Goal: Communication & Community: Answer question/provide support

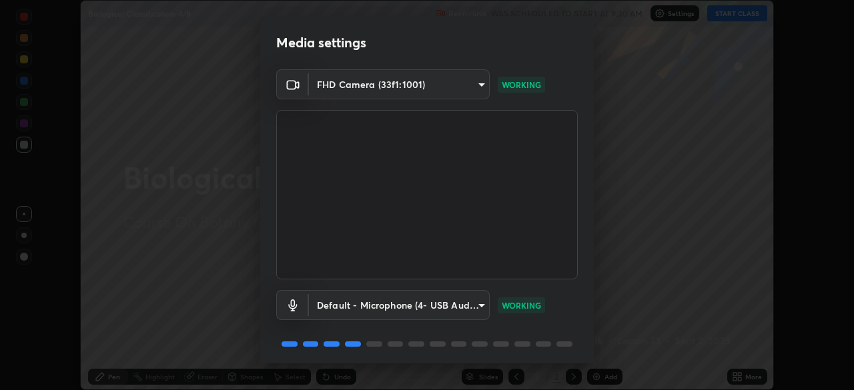
scroll to position [47, 0]
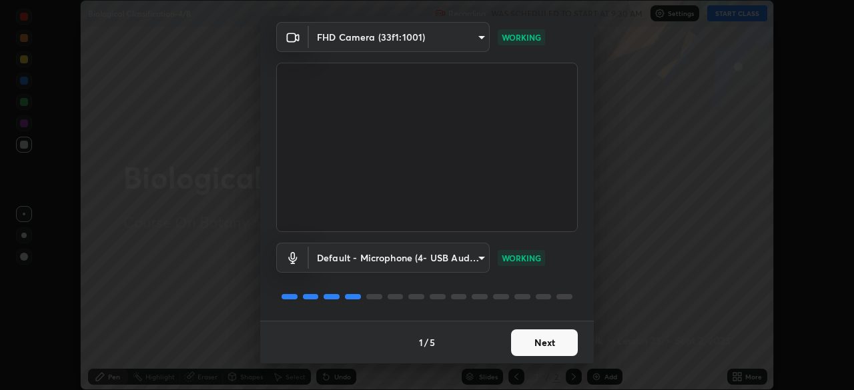
click at [534, 348] on button "Next" at bounding box center [544, 343] width 67 height 27
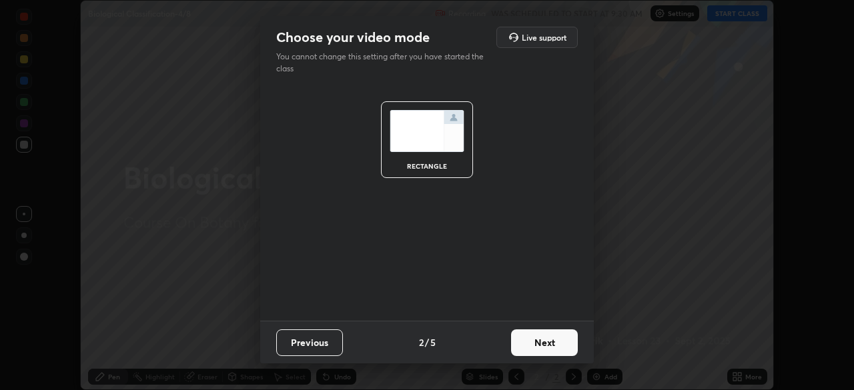
scroll to position [0, 0]
click at [540, 348] on button "Next" at bounding box center [544, 343] width 67 height 27
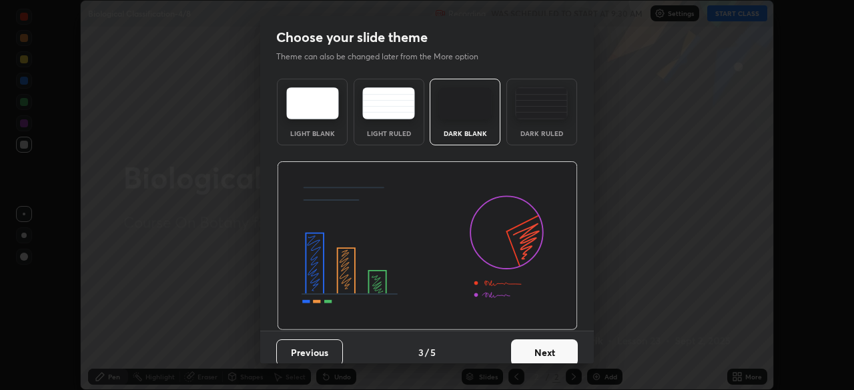
click at [542, 350] on button "Next" at bounding box center [544, 353] width 67 height 27
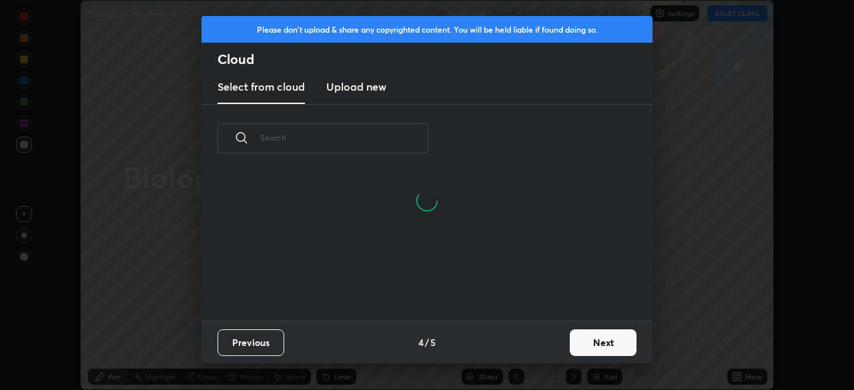
click at [410, 141] on input "text" at bounding box center [344, 137] width 168 height 57
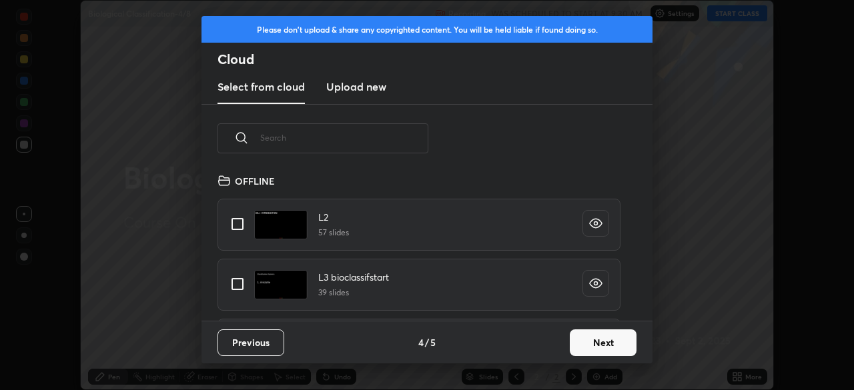
click at [412, 139] on input "text" at bounding box center [344, 137] width 168 height 57
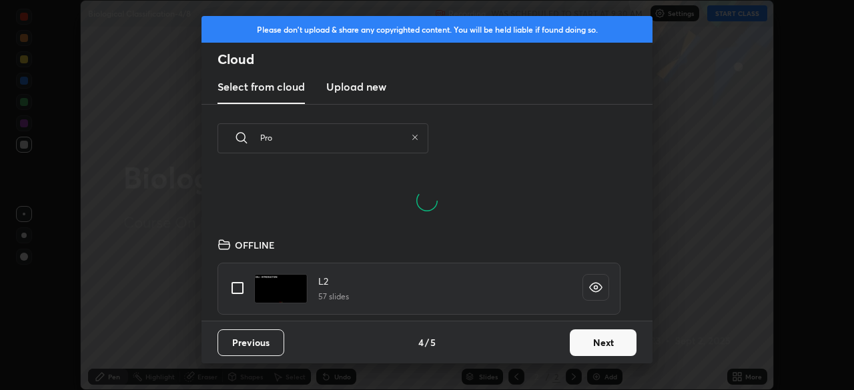
scroll to position [84, 428]
type input "Prot"
type textarea "x"
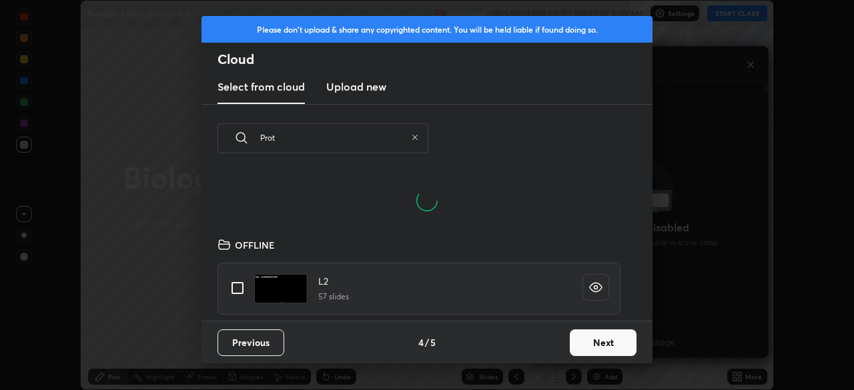
scroll to position [148, 428]
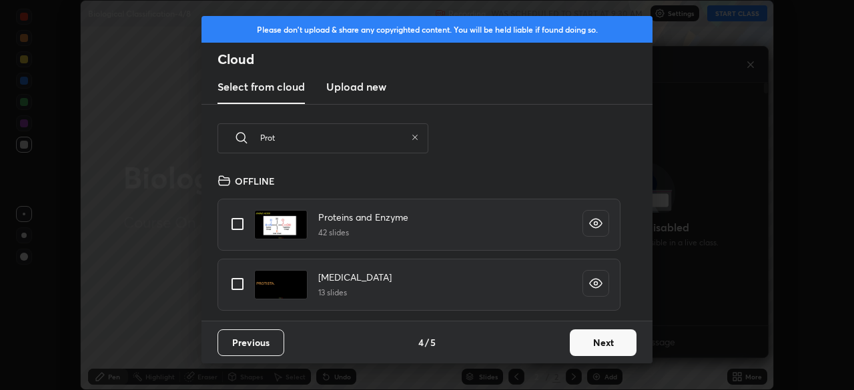
type input "Prot"
click at [242, 279] on input "grid" at bounding box center [238, 284] width 28 height 28
checkbox input "true"
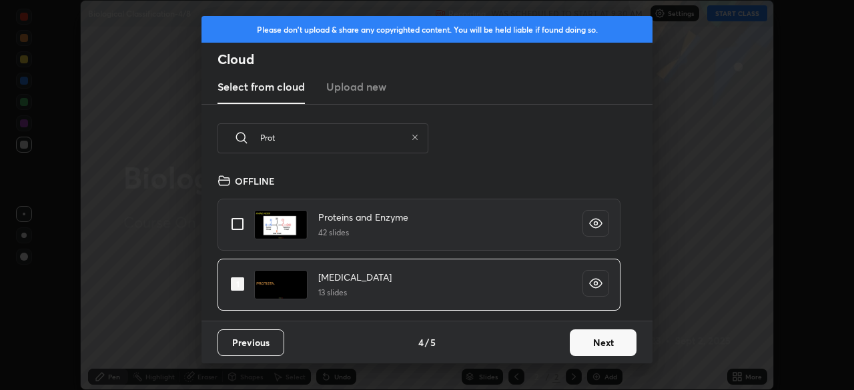
click at [591, 342] on button "Next" at bounding box center [603, 343] width 67 height 27
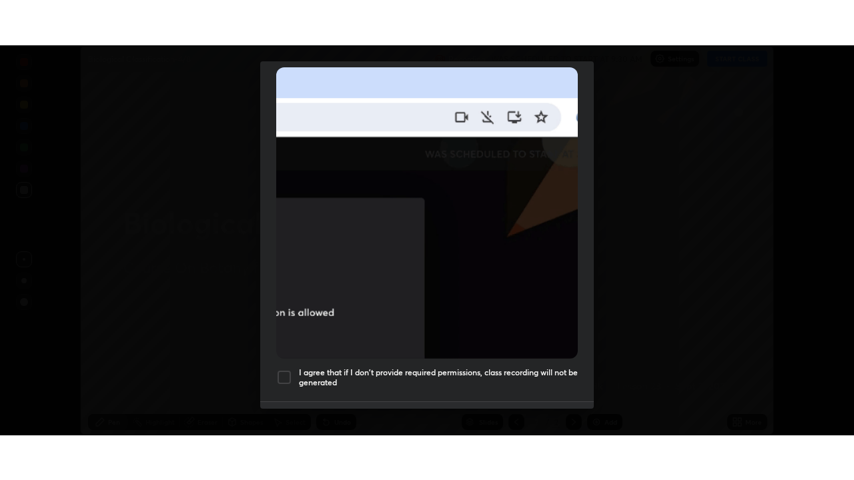
scroll to position [320, 0]
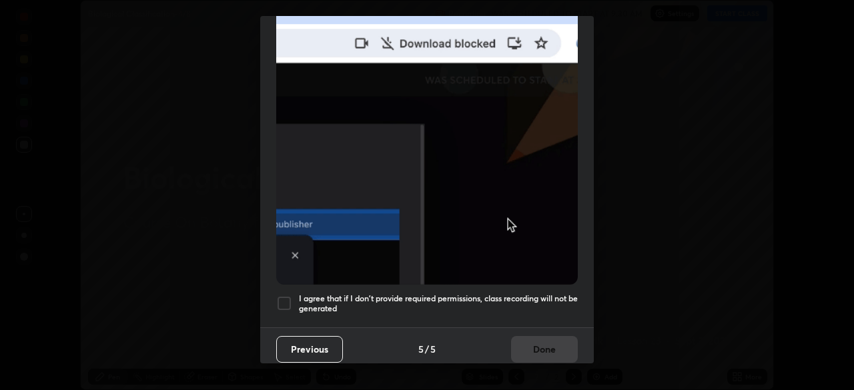
click at [460, 296] on h5 "I agree that if I don't provide required permissions, class recording will not …" at bounding box center [438, 304] width 279 height 21
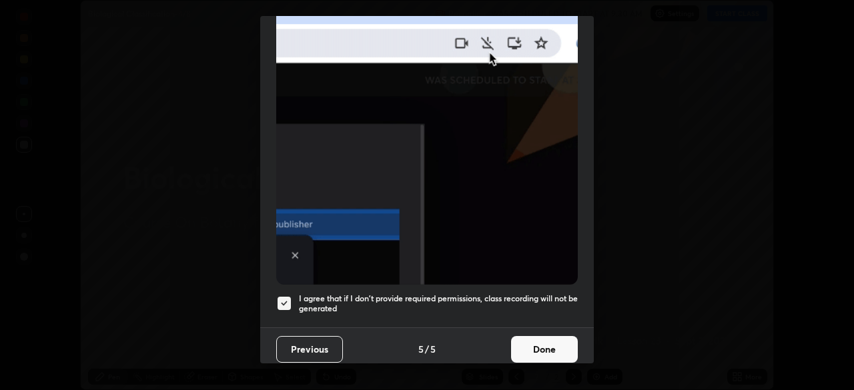
click at [536, 344] on button "Done" at bounding box center [544, 349] width 67 height 27
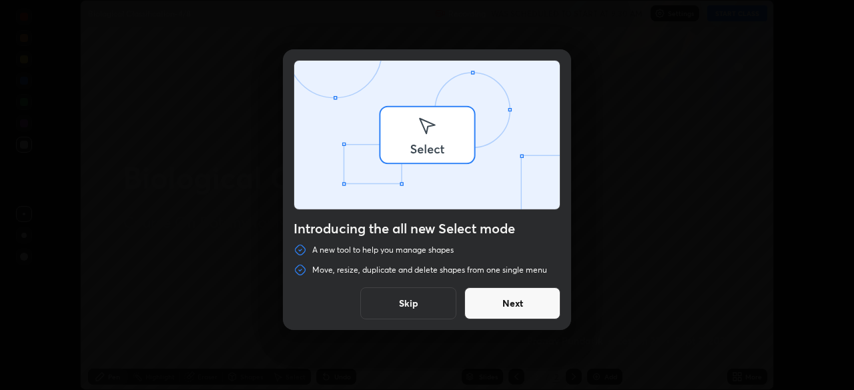
click at [512, 380] on div "Introducing the all new Select mode A new tool to help you manage shapes Move, …" at bounding box center [427, 195] width 854 height 390
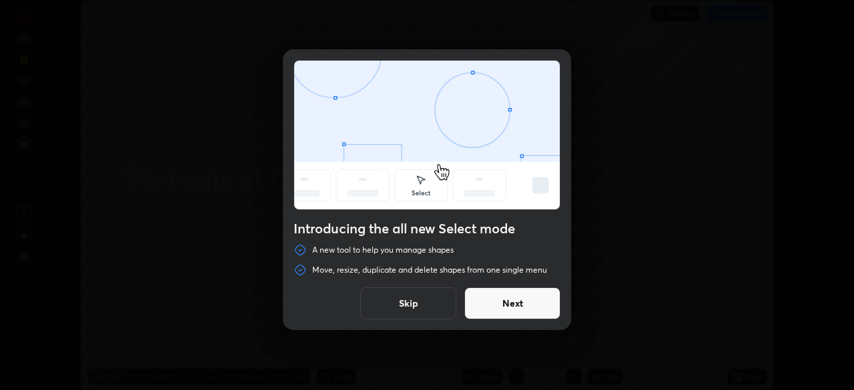
click at [447, 304] on button "Skip" at bounding box center [408, 304] width 96 height 32
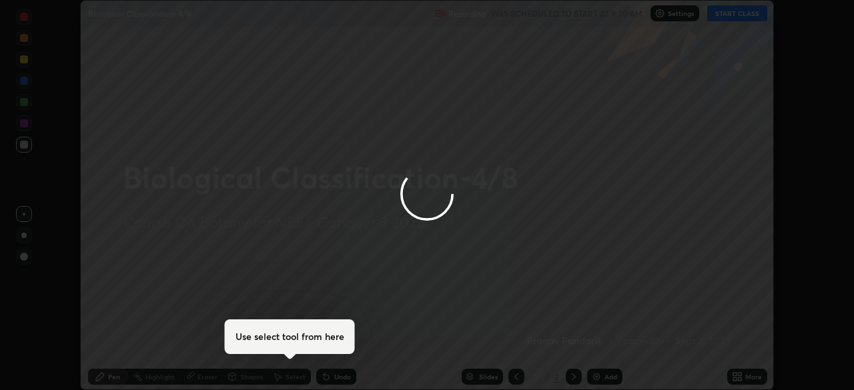
click at [515, 381] on div at bounding box center [427, 195] width 854 height 390
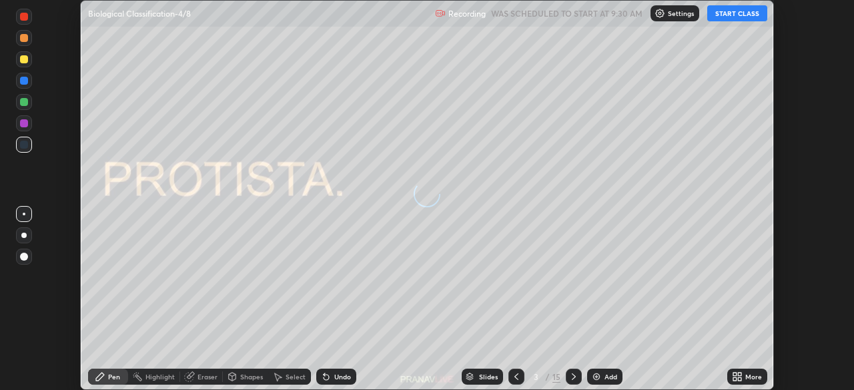
click at [516, 372] on icon at bounding box center [516, 377] width 11 height 11
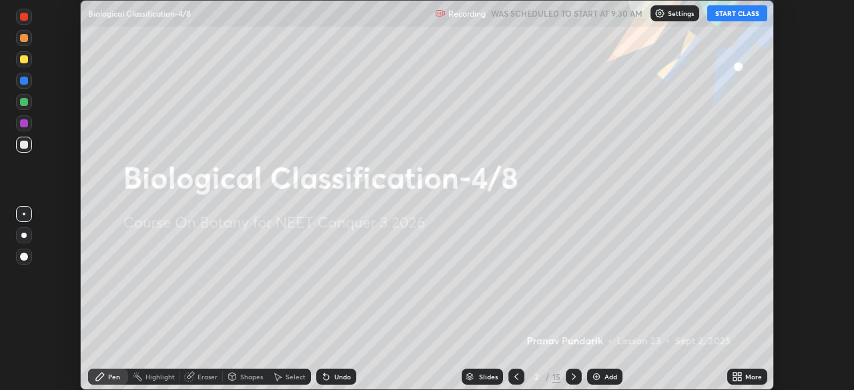
click at [739, 18] on button "START CLASS" at bounding box center [737, 13] width 60 height 16
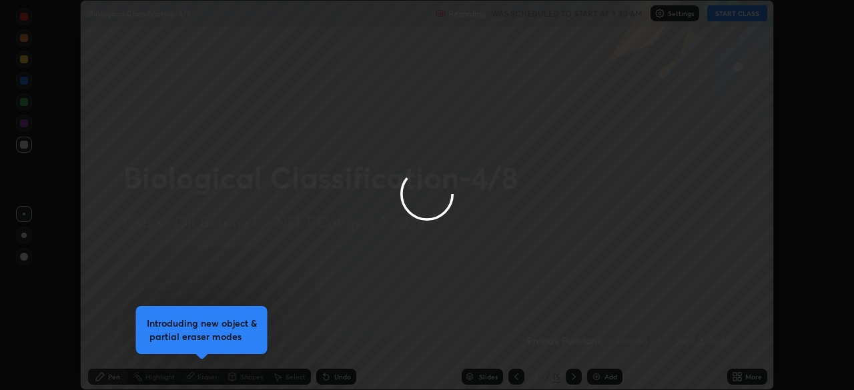
click at [685, 98] on div at bounding box center [427, 195] width 854 height 390
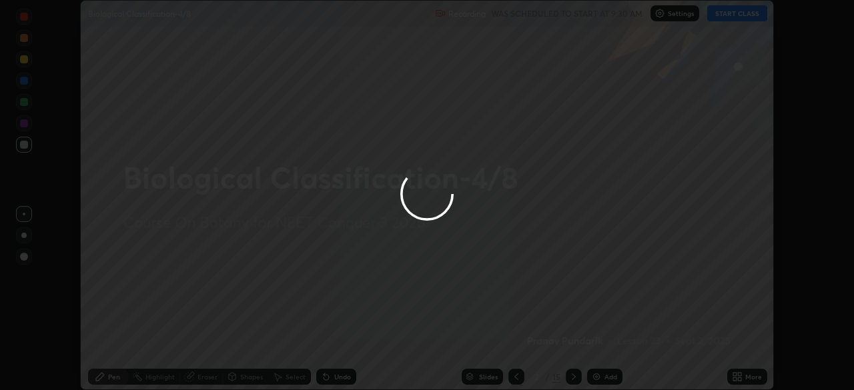
click at [606, 373] on div at bounding box center [427, 195] width 854 height 390
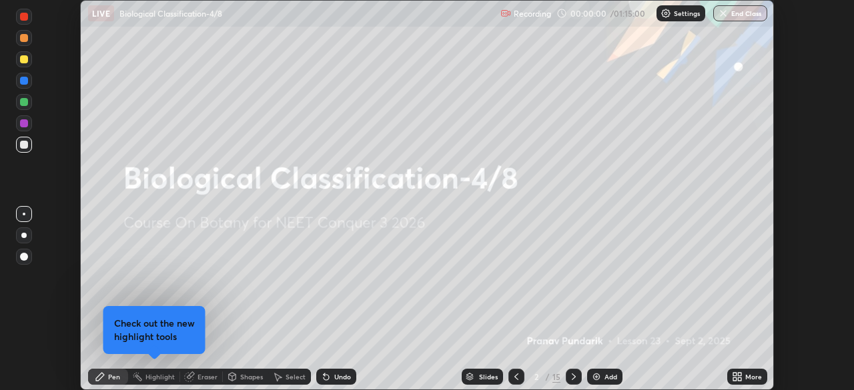
click at [614, 374] on div "Add" at bounding box center [610, 377] width 13 height 7
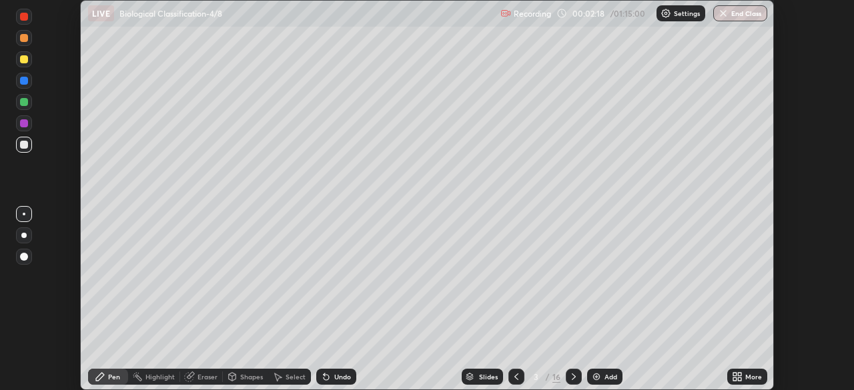
click at [752, 378] on div "More" at bounding box center [753, 377] width 17 height 7
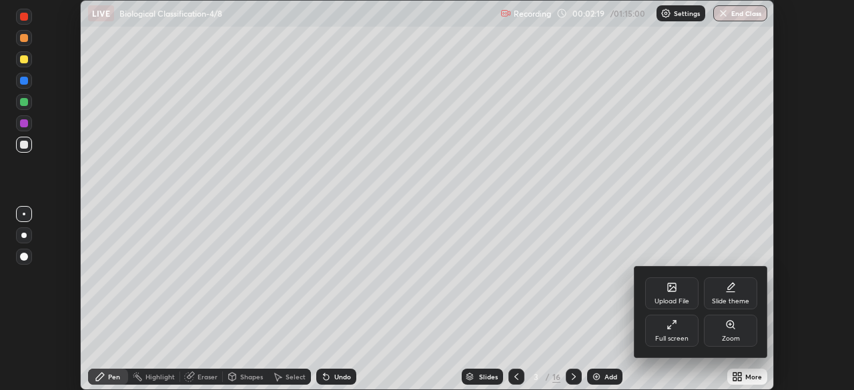
click at [669, 336] on div "Full screen" at bounding box center [671, 339] width 33 height 7
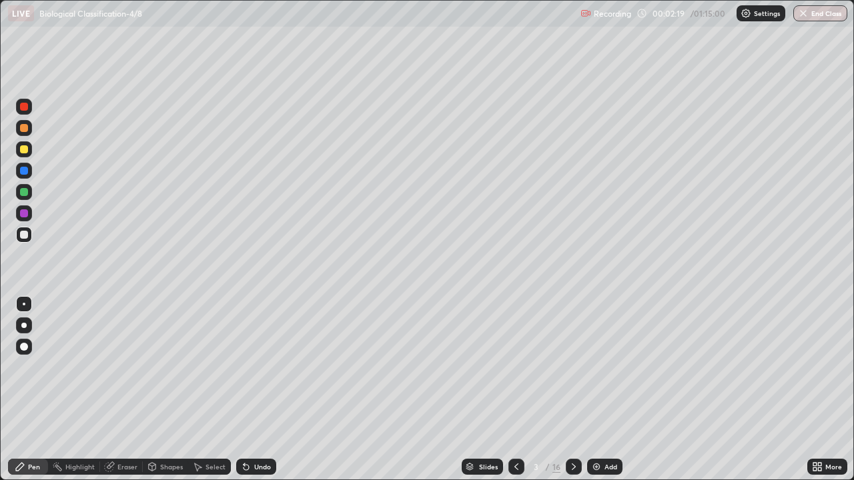
scroll to position [480, 854]
click at [25, 327] on div at bounding box center [23, 325] width 5 height 5
click at [21, 147] on div at bounding box center [24, 149] width 8 height 8
click at [23, 234] on div at bounding box center [24, 235] width 8 height 8
click at [21, 148] on div at bounding box center [24, 149] width 8 height 8
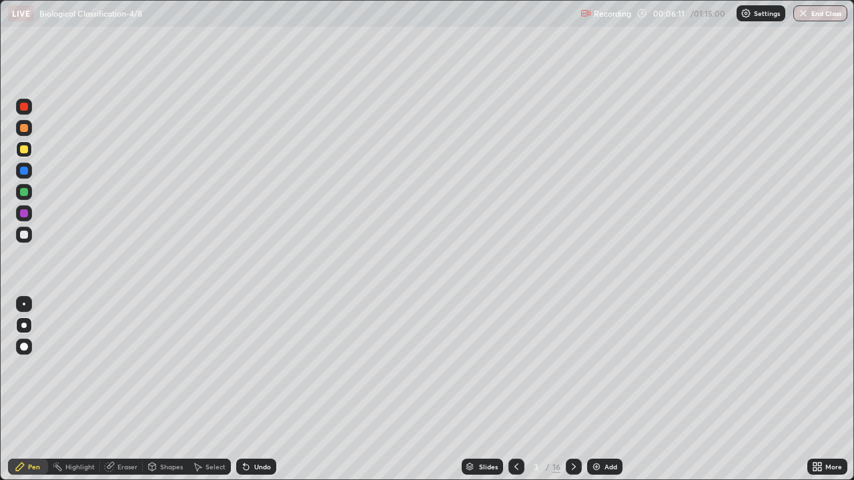
click at [23, 235] on div at bounding box center [24, 235] width 8 height 8
click at [620, 390] on div "Add" at bounding box center [604, 467] width 35 height 16
click at [482, 390] on div "Slides" at bounding box center [488, 467] width 19 height 7
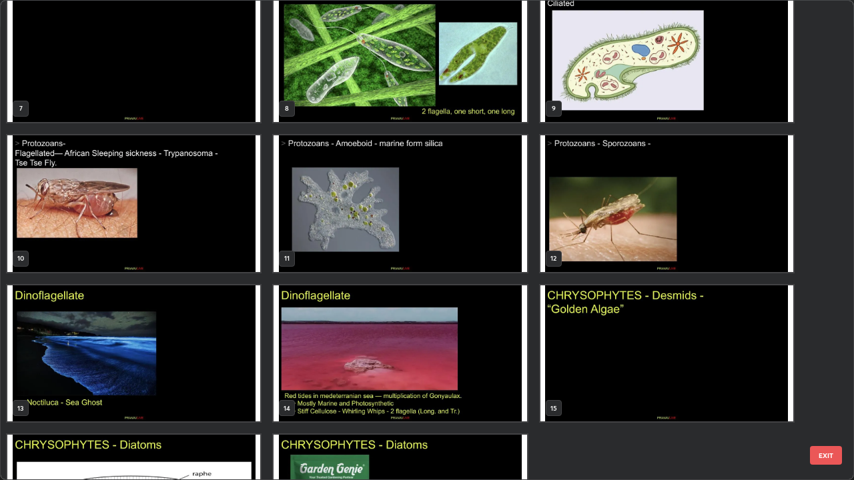
scroll to position [252, 0]
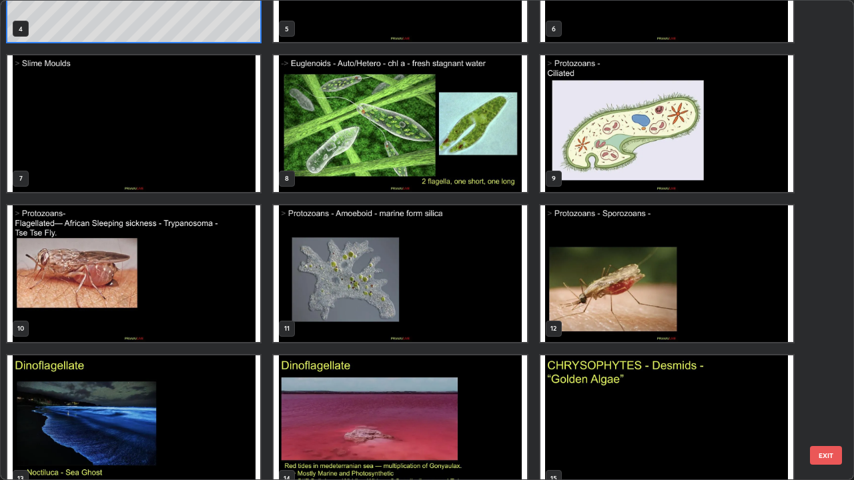
click at [579, 179] on img "grid" at bounding box center [666, 123] width 253 height 137
click at [582, 179] on img "grid" at bounding box center [666, 123] width 253 height 137
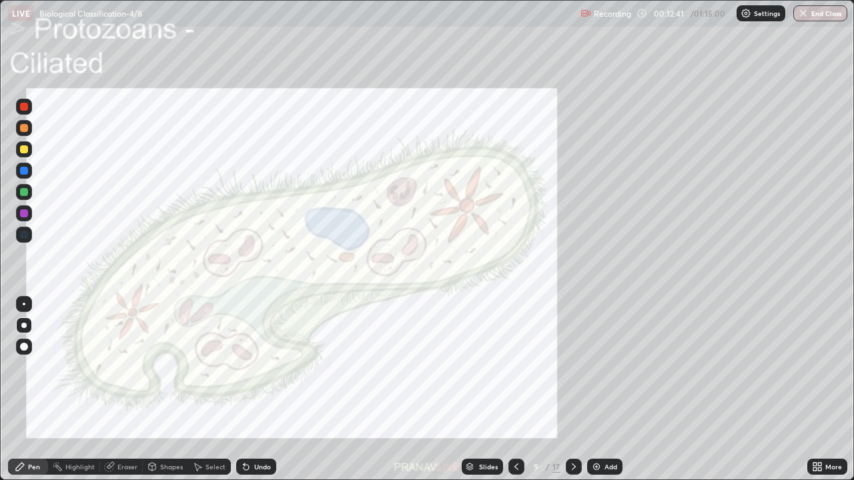
click at [584, 179] on img "grid" at bounding box center [666, 123] width 253 height 137
click at [819, 390] on icon at bounding box center [819, 464] width 3 height 3
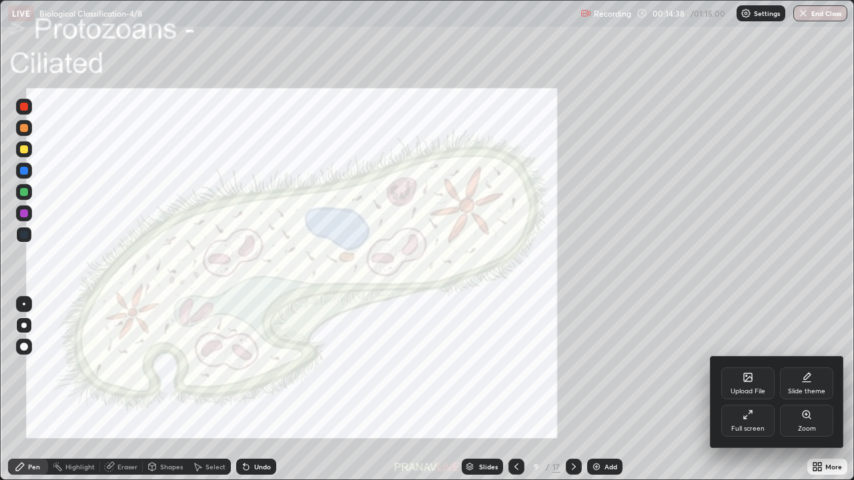
click at [803, 390] on div "Zoom" at bounding box center [807, 429] width 18 height 7
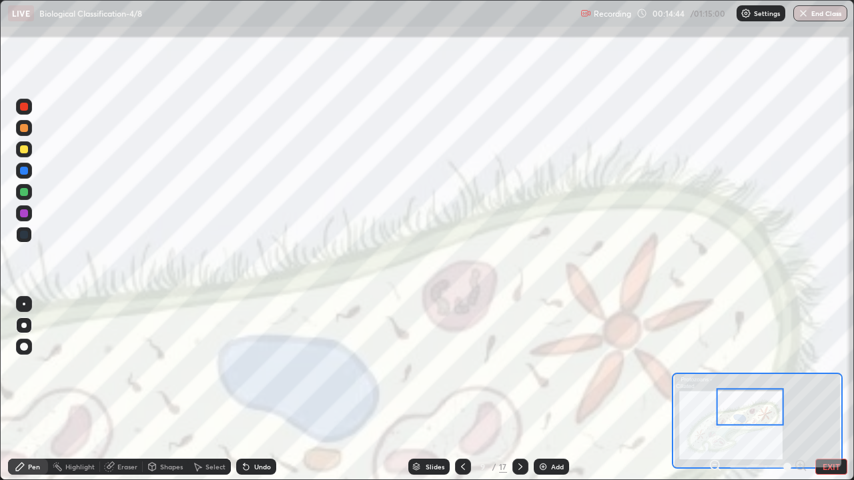
click at [833, 390] on button "EXIT" at bounding box center [831, 467] width 32 height 16
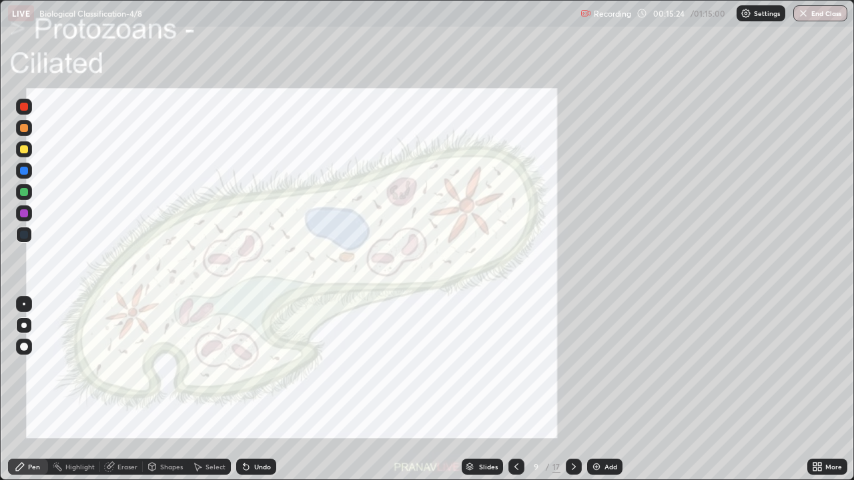
click at [24, 105] on div at bounding box center [24, 107] width 8 height 8
click at [209, 390] on div "Select" at bounding box center [215, 467] width 20 height 7
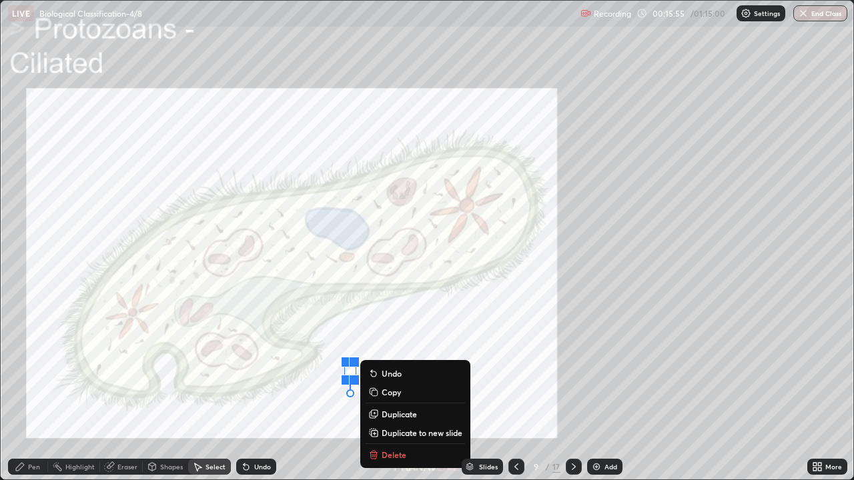
click at [21, 390] on icon at bounding box center [20, 467] width 11 height 11
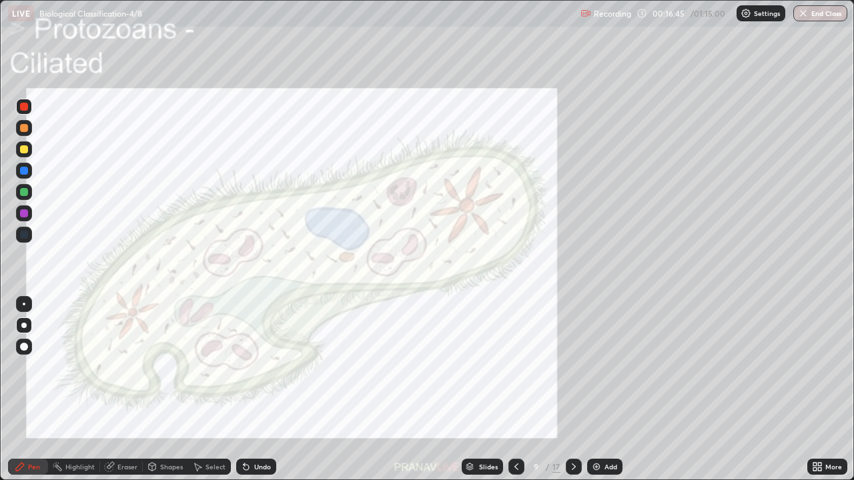
click at [30, 127] on div at bounding box center [24, 128] width 16 height 16
click at [25, 152] on div at bounding box center [24, 149] width 8 height 8
click at [25, 219] on div at bounding box center [24, 213] width 16 height 16
click at [469, 390] on icon at bounding box center [469, 469] width 7 height 2
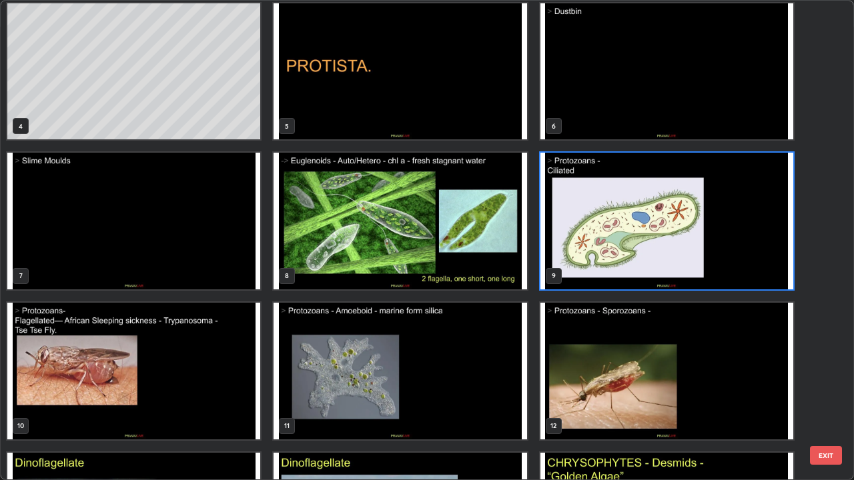
scroll to position [205, 0]
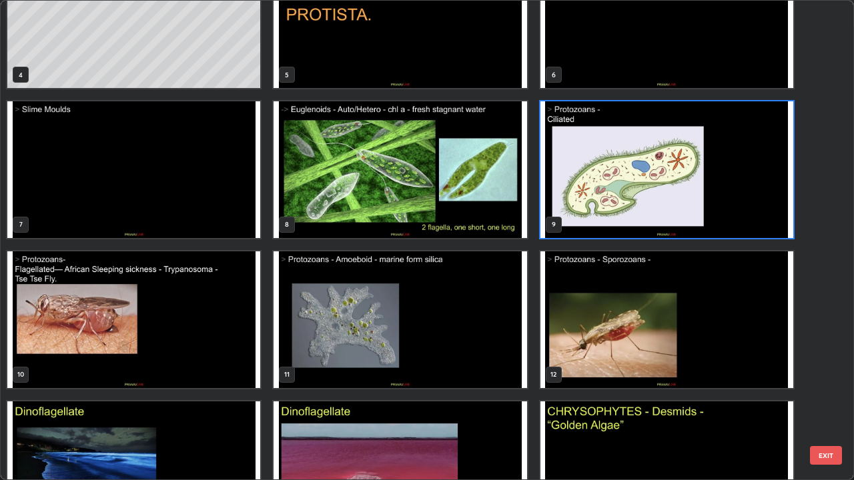
click at [121, 342] on img "grid" at bounding box center [133, 320] width 253 height 137
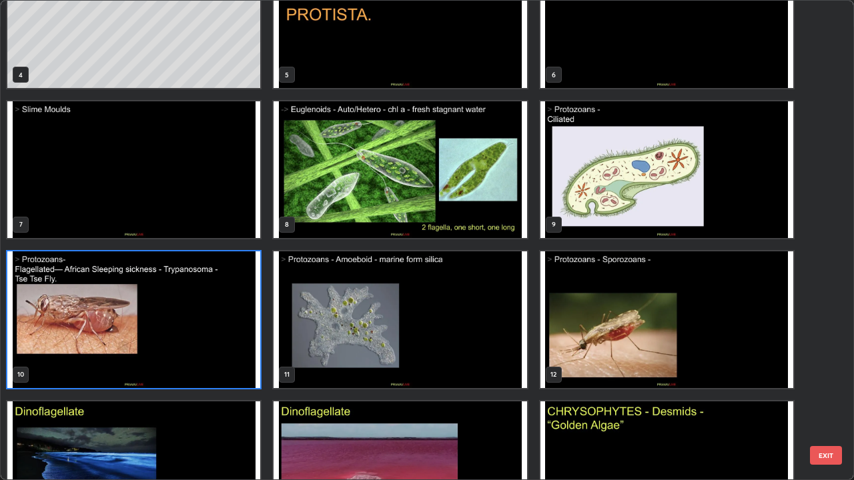
click at [119, 344] on img "grid" at bounding box center [133, 320] width 253 height 137
click at [121, 340] on img "grid" at bounding box center [133, 320] width 253 height 137
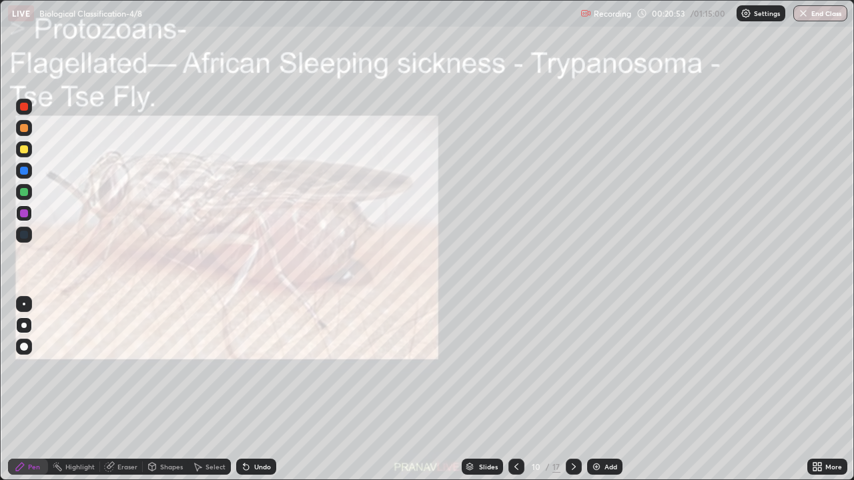
click at [125, 346] on img "grid" at bounding box center [133, 320] width 253 height 137
click at [484, 390] on div "Slides" at bounding box center [488, 467] width 19 height 7
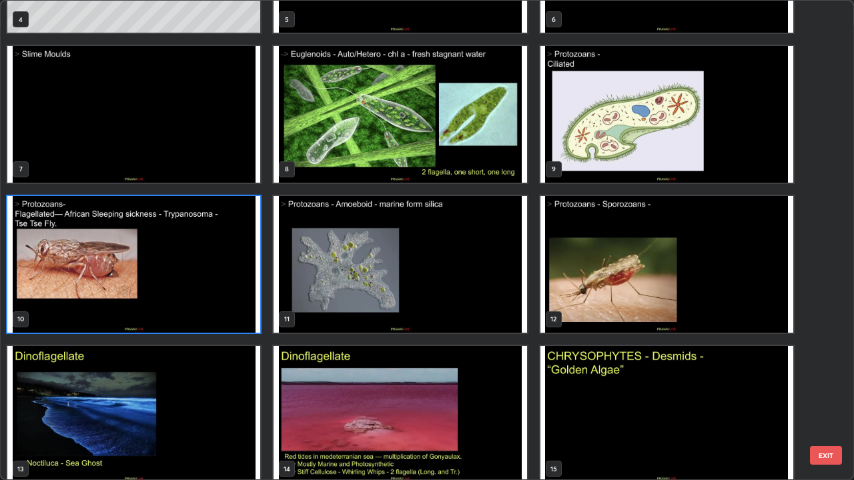
scroll to position [264, 0]
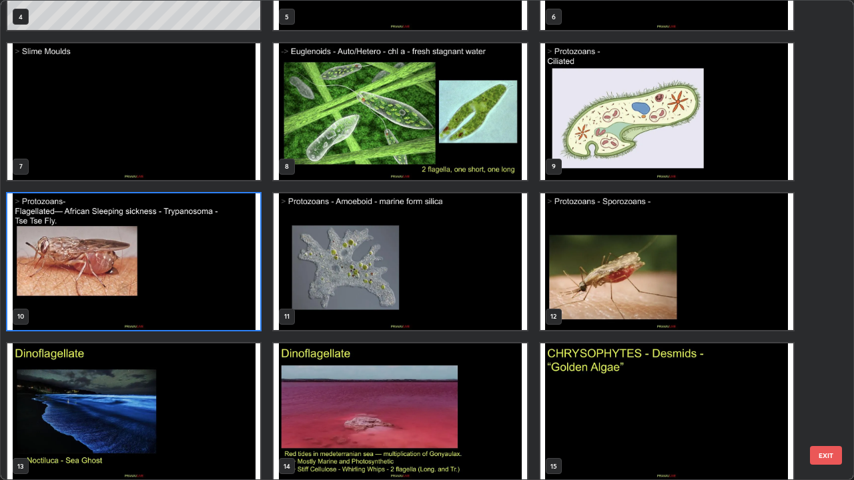
click at [424, 280] on img "grid" at bounding box center [400, 261] width 253 height 137
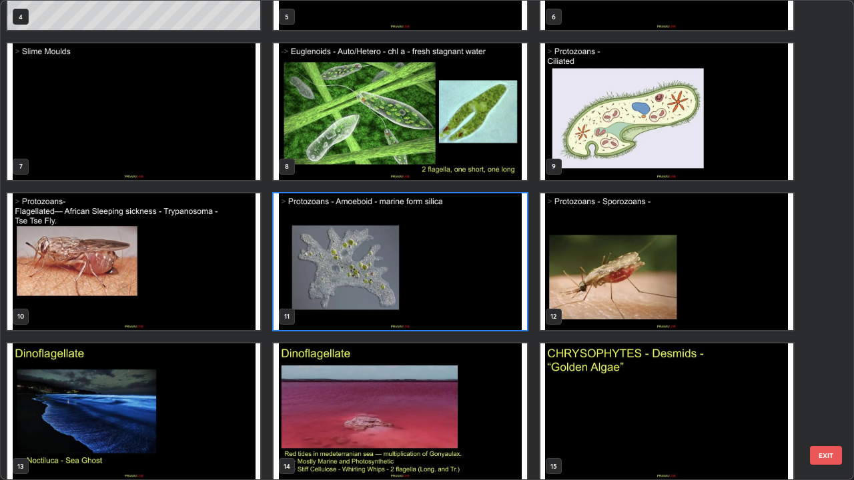
click at [424, 280] on img "grid" at bounding box center [400, 261] width 253 height 137
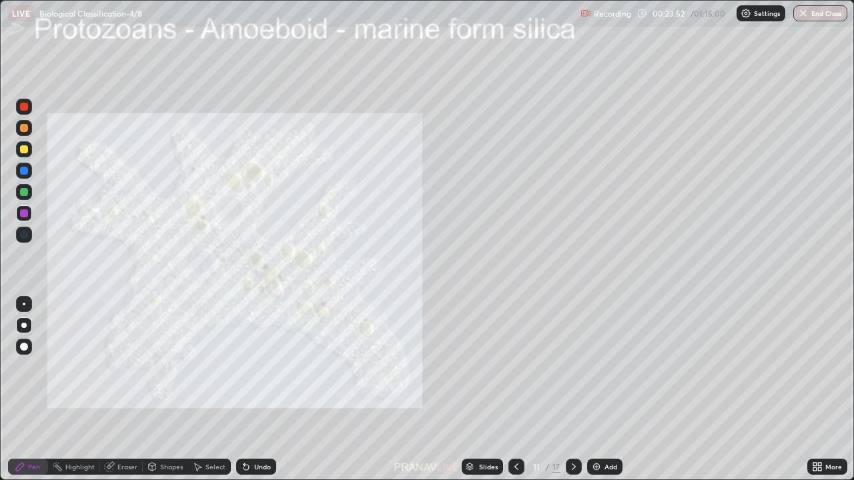
click at [424, 276] on img "grid" at bounding box center [400, 261] width 253 height 137
click at [23, 156] on div at bounding box center [24, 149] width 16 height 16
click at [25, 109] on div at bounding box center [24, 107] width 8 height 8
click at [470, 390] on icon at bounding box center [469, 469] width 7 height 2
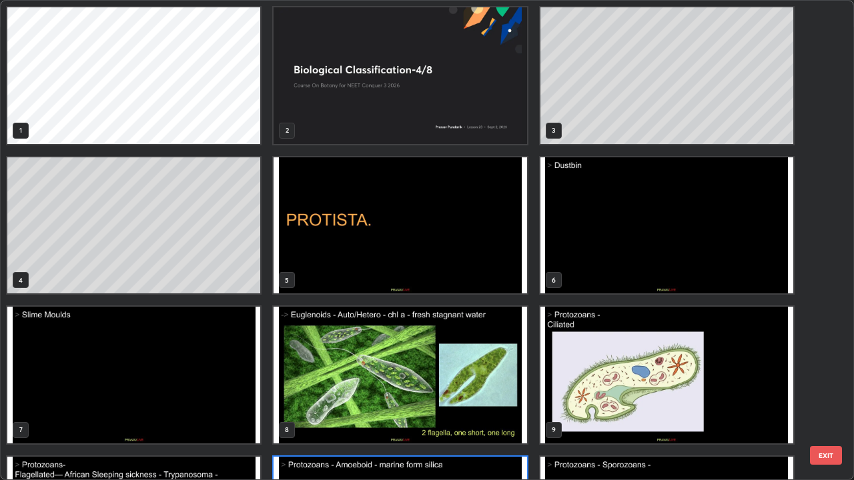
scroll to position [475, 846]
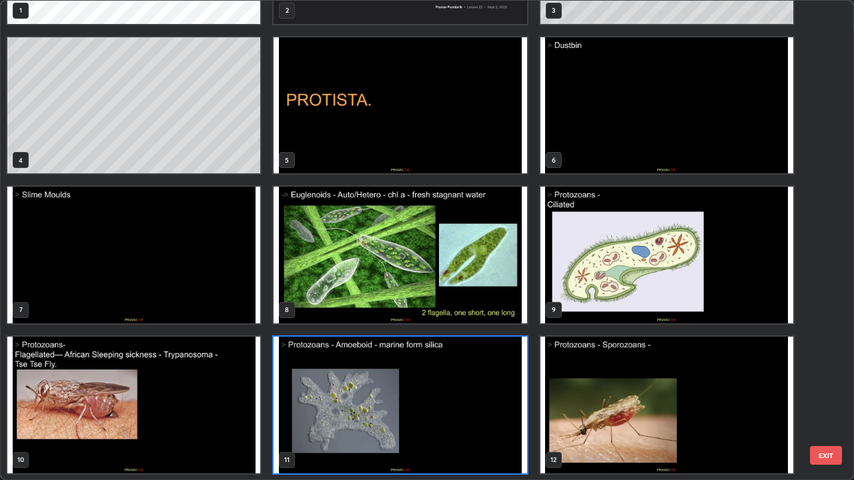
click at [334, 283] on img "grid" at bounding box center [400, 255] width 253 height 137
click at [332, 285] on img "grid" at bounding box center [400, 255] width 253 height 137
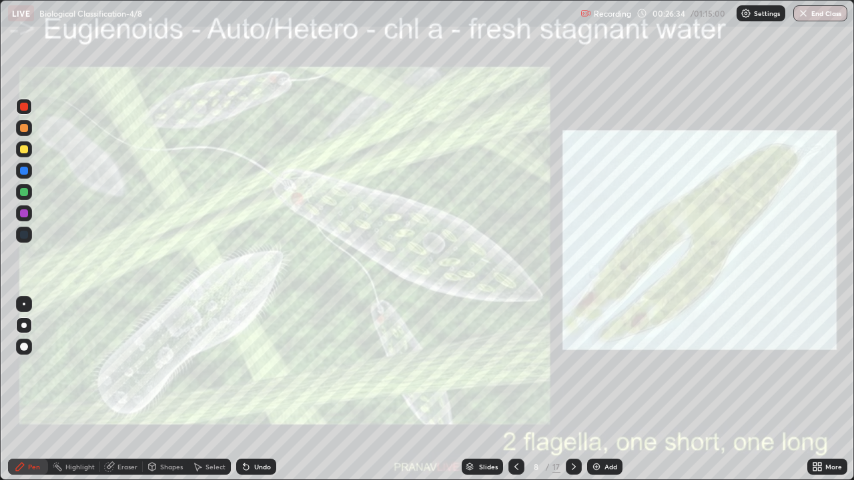
click at [331, 283] on img "grid" at bounding box center [400, 255] width 253 height 137
click at [820, 390] on icon at bounding box center [819, 464] width 3 height 3
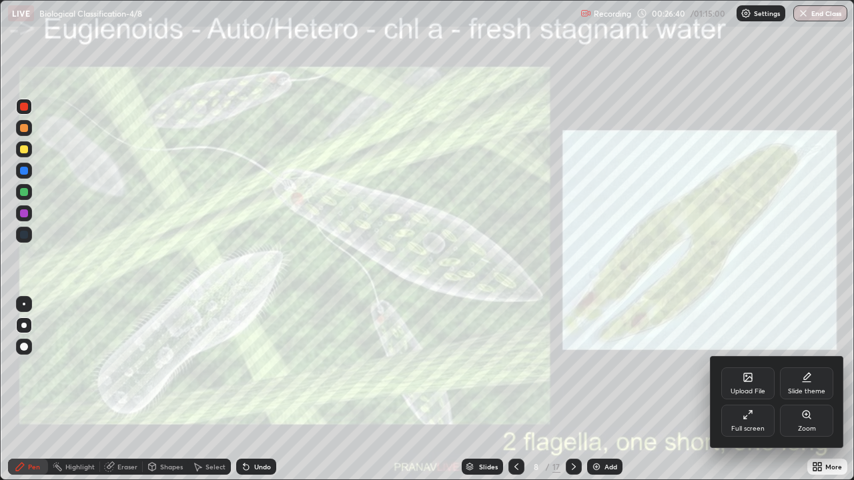
click at [801, 390] on div "Zoom" at bounding box center [807, 429] width 18 height 7
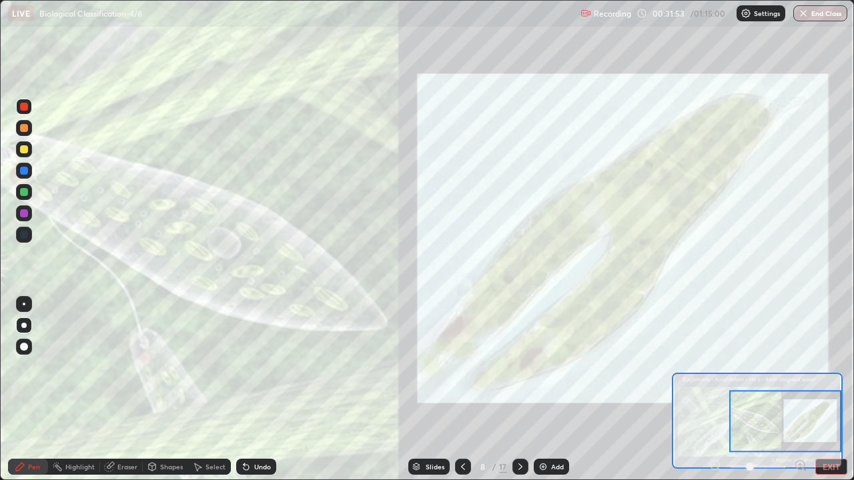
click at [24, 107] on div at bounding box center [24, 107] width 8 height 8
click at [414, 390] on icon at bounding box center [416, 467] width 8 height 8
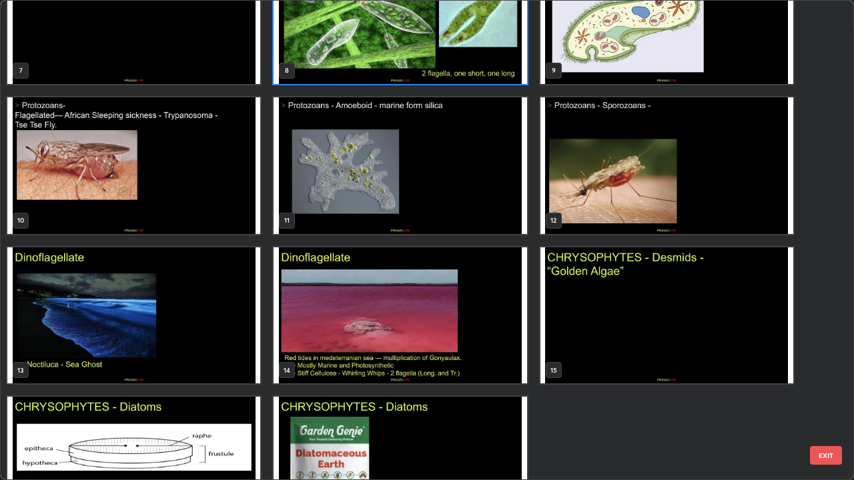
scroll to position [420, 0]
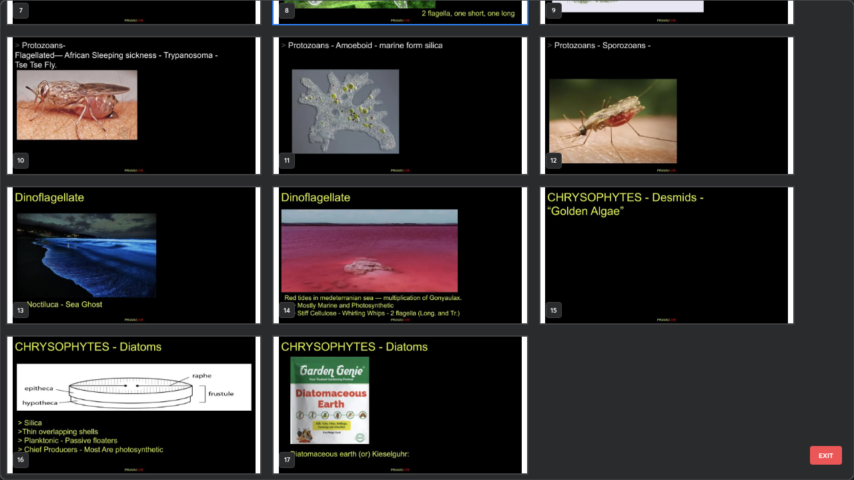
click at [322, 372] on img "grid" at bounding box center [400, 405] width 253 height 137
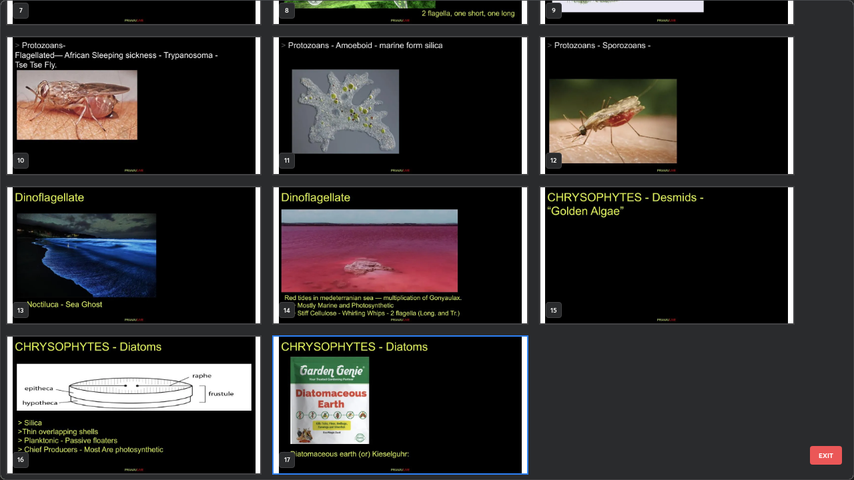
click at [325, 369] on img "grid" at bounding box center [400, 405] width 253 height 137
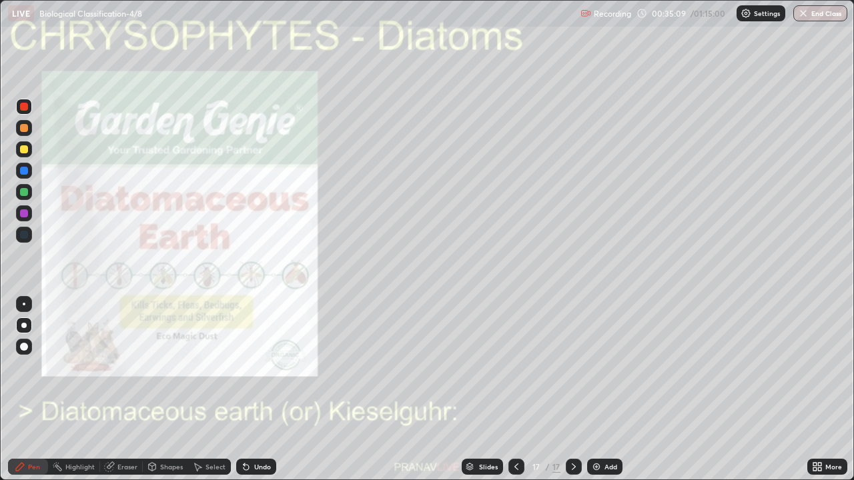
click at [324, 372] on img "grid" at bounding box center [400, 405] width 253 height 137
click at [331, 369] on img "grid" at bounding box center [400, 405] width 253 height 137
click at [598, 390] on img at bounding box center [596, 467] width 11 height 11
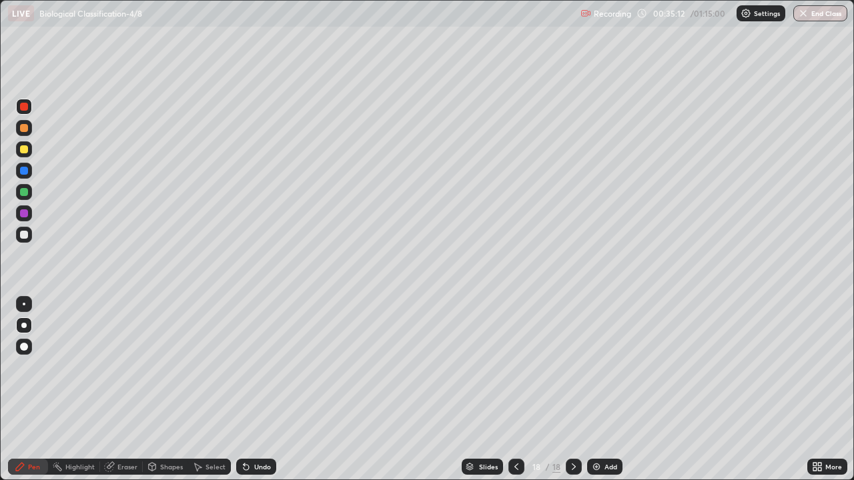
click at [30, 149] on div at bounding box center [24, 149] width 16 height 16
click at [129, 390] on div "Eraser" at bounding box center [127, 467] width 20 height 7
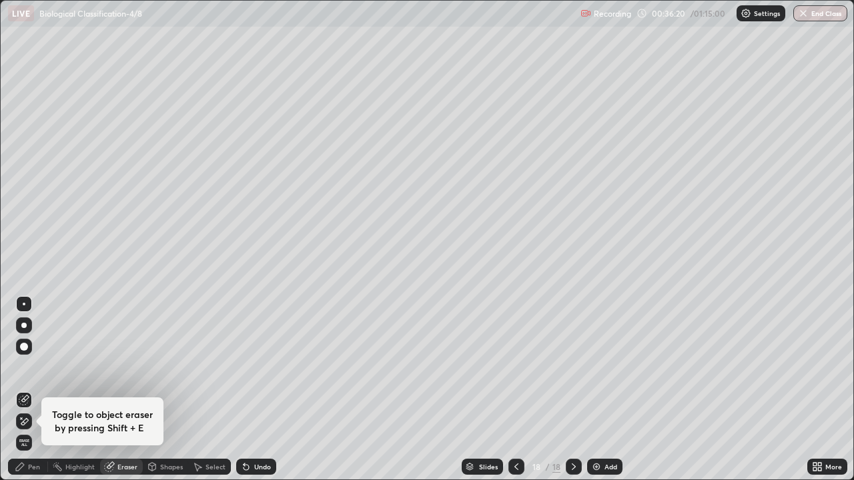
click at [24, 390] on span "Erase all" at bounding box center [24, 443] width 15 height 8
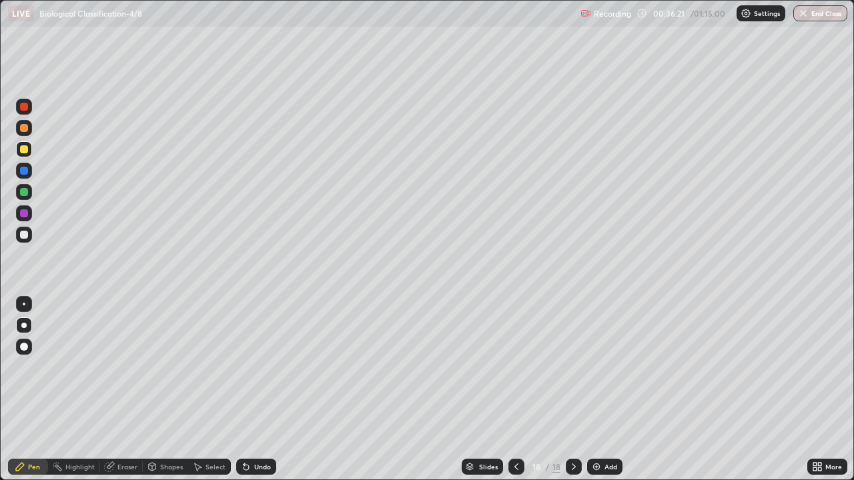
click at [23, 390] on icon at bounding box center [20, 467] width 11 height 11
click at [26, 149] on div at bounding box center [24, 149] width 8 height 8
click at [251, 390] on div "Undo" at bounding box center [256, 467] width 40 height 16
click at [254, 390] on div "Undo" at bounding box center [262, 467] width 17 height 7
click at [513, 390] on icon at bounding box center [516, 467] width 11 height 11
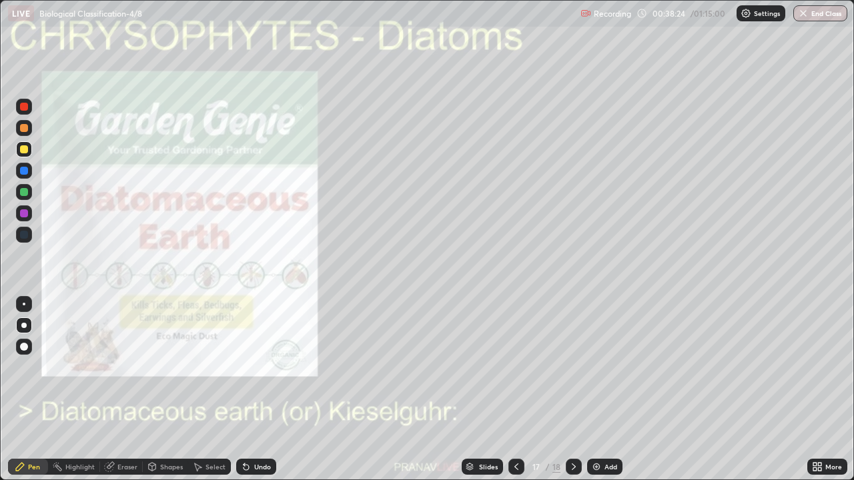
click at [815, 390] on icon at bounding box center [814, 469] width 3 height 3
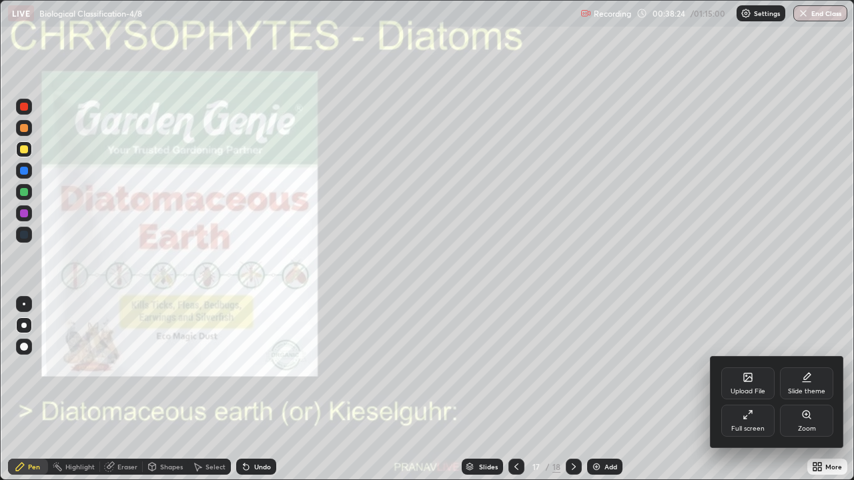
click at [793, 390] on div "Zoom" at bounding box center [806, 421] width 53 height 32
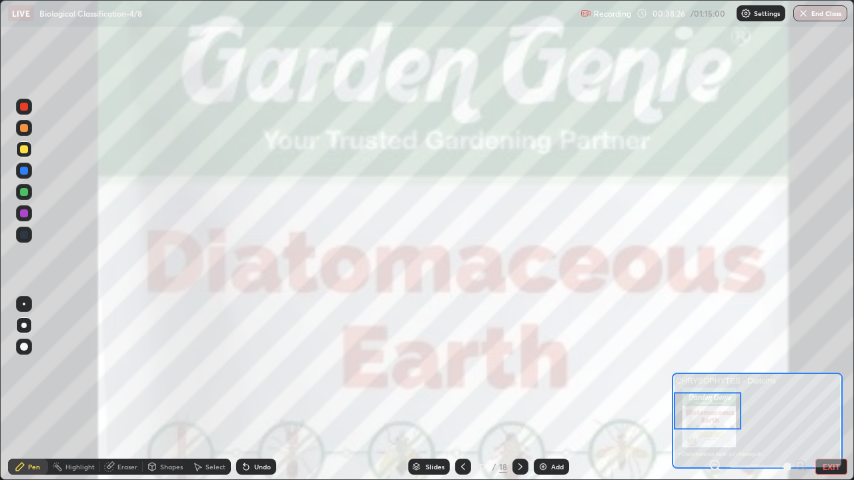
click at [715, 390] on icon at bounding box center [715, 465] width 13 height 13
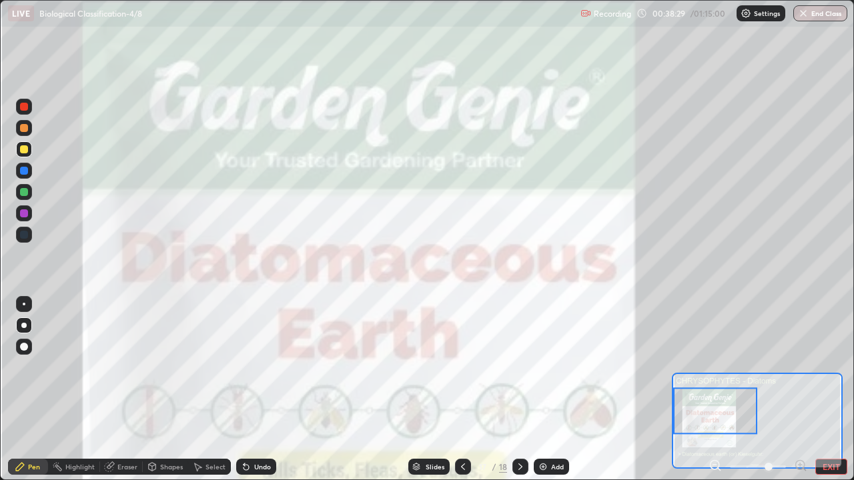
click at [711, 390] on icon at bounding box center [715, 465] width 9 height 9
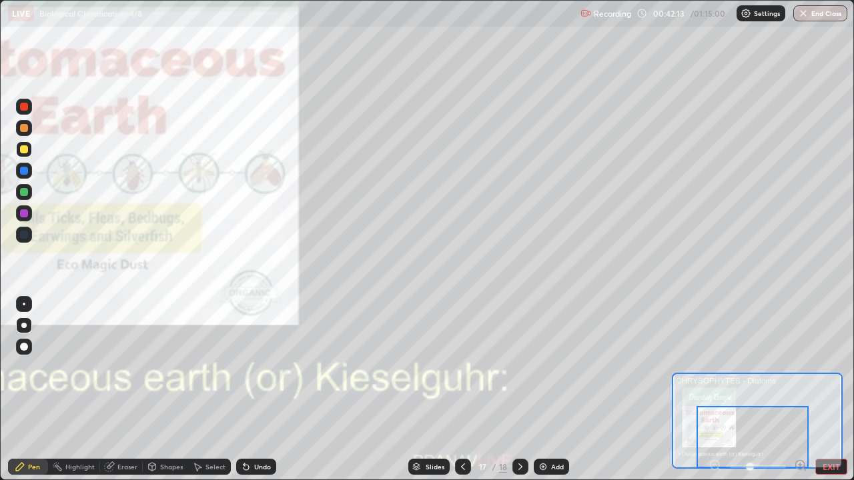
click at [444, 390] on div "Slides" at bounding box center [428, 467] width 41 height 16
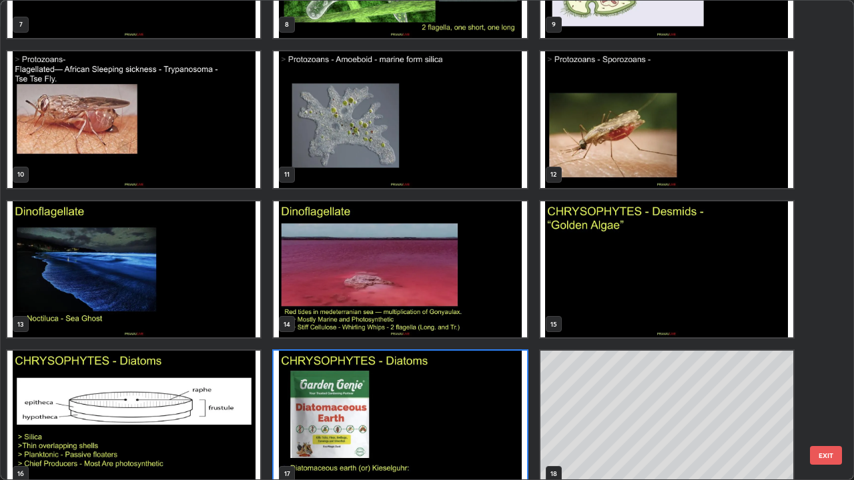
scroll to position [407, 0]
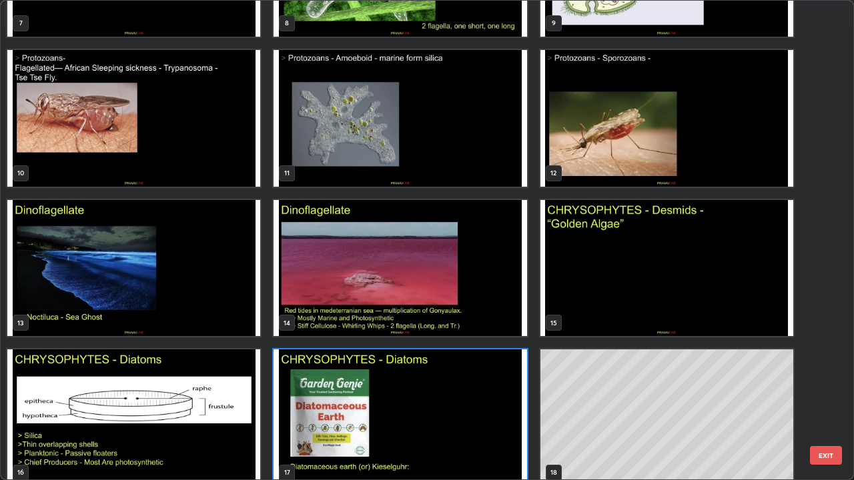
click at [448, 368] on img "grid" at bounding box center [400, 418] width 253 height 137
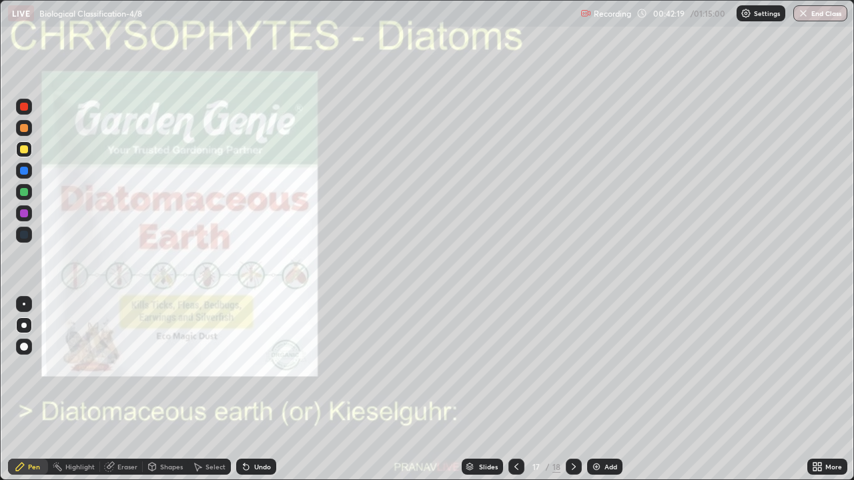
click at [450, 370] on img "grid" at bounding box center [400, 418] width 253 height 137
click at [23, 155] on div at bounding box center [24, 149] width 16 height 16
click at [592, 390] on img at bounding box center [596, 467] width 11 height 11
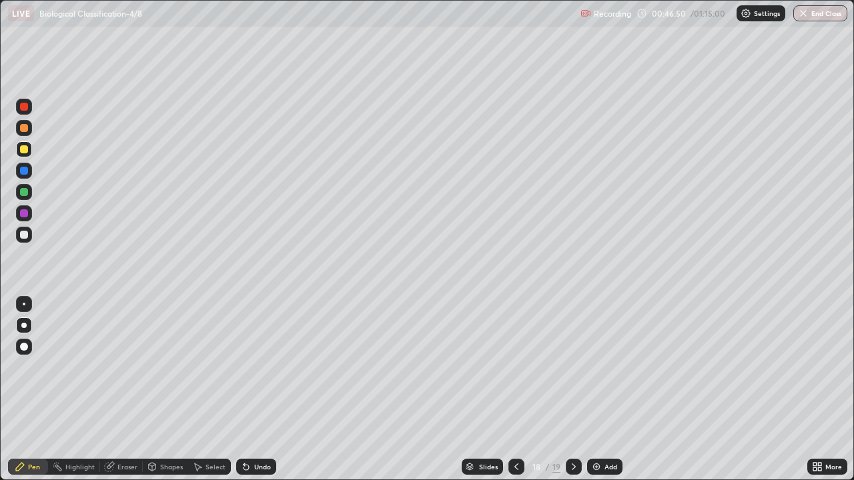
click at [468, 390] on icon at bounding box center [469, 469] width 7 height 2
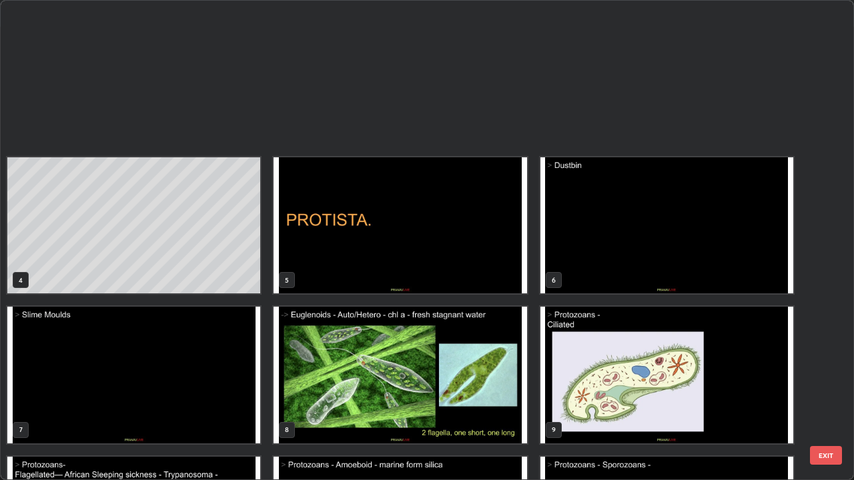
scroll to position [475, 846]
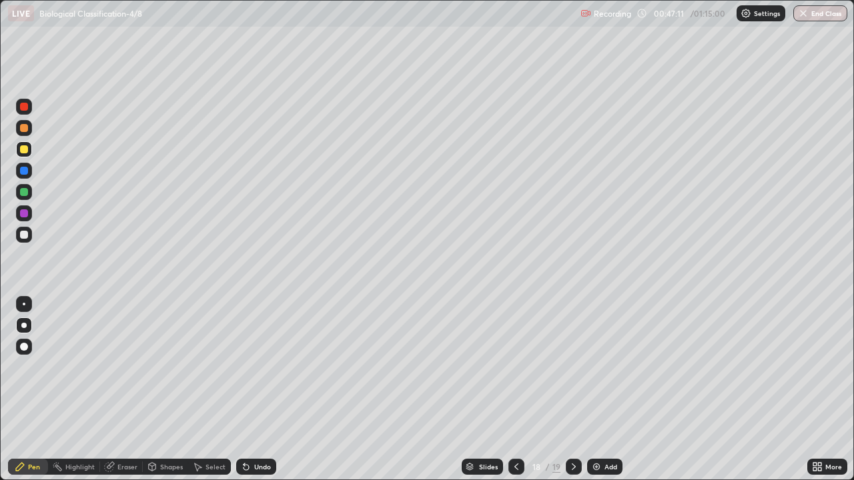
click at [473, 390] on div "Slides" at bounding box center [482, 467] width 41 height 16
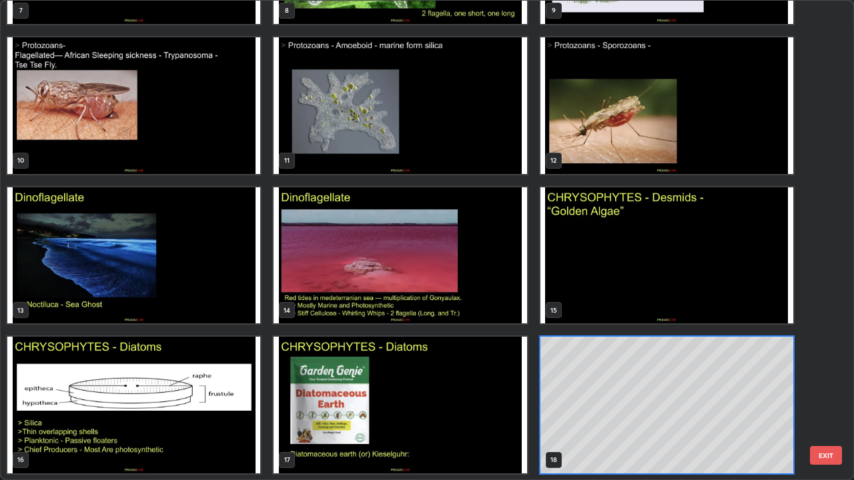
click at [254, 276] on img "grid" at bounding box center [133, 255] width 253 height 137
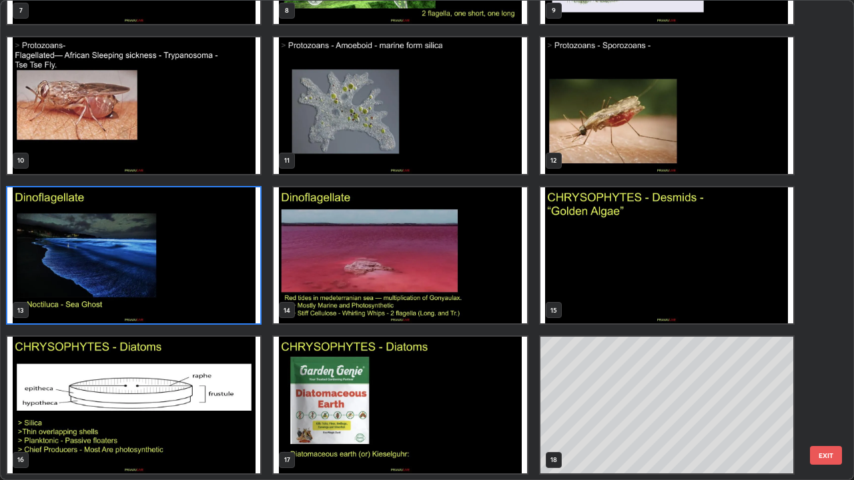
click at [254, 274] on img "grid" at bounding box center [133, 255] width 253 height 137
click at [257, 275] on img "grid" at bounding box center [133, 255] width 253 height 137
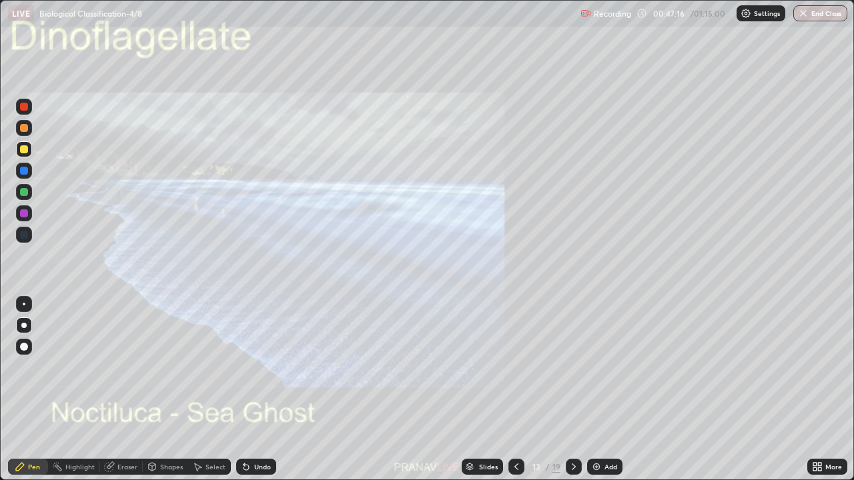
click at [817, 390] on icon at bounding box center [817, 467] width 11 height 11
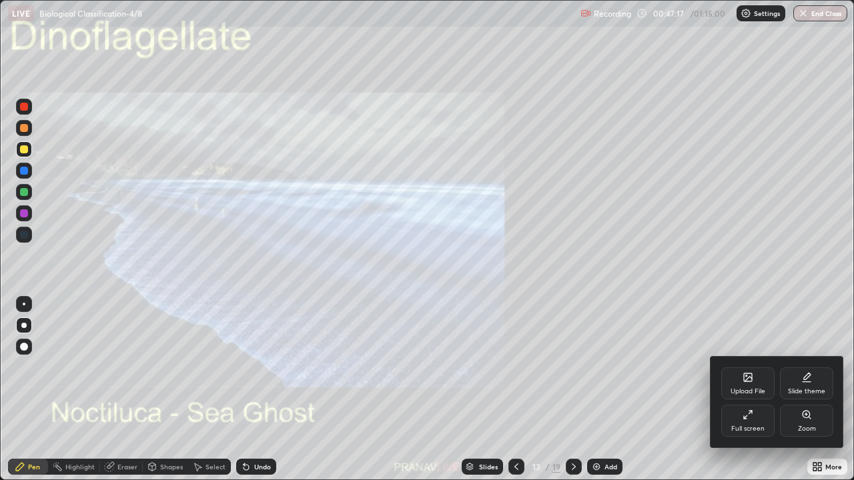
click at [798, 390] on div "Zoom" at bounding box center [806, 421] width 53 height 32
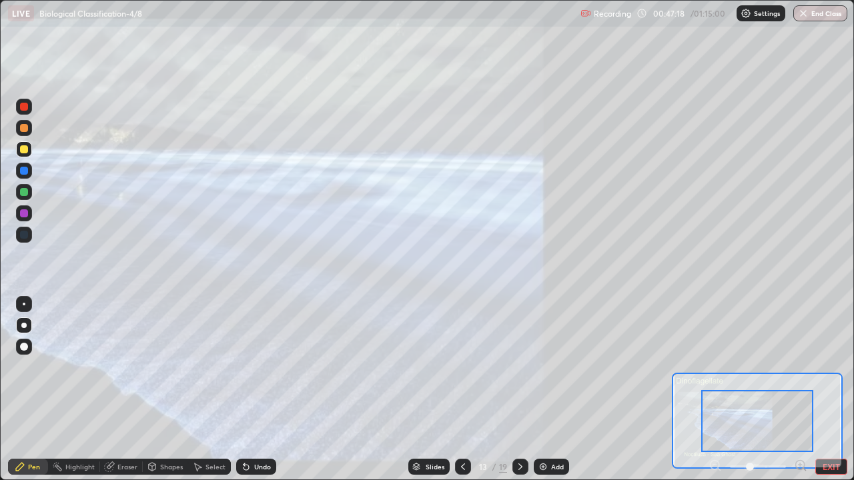
click at [432, 390] on div "Slides" at bounding box center [435, 467] width 19 height 7
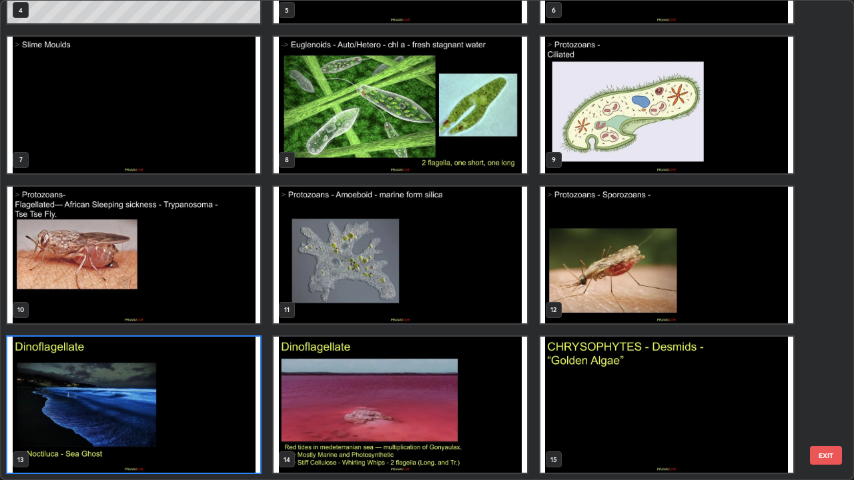
scroll to position [288, 0]
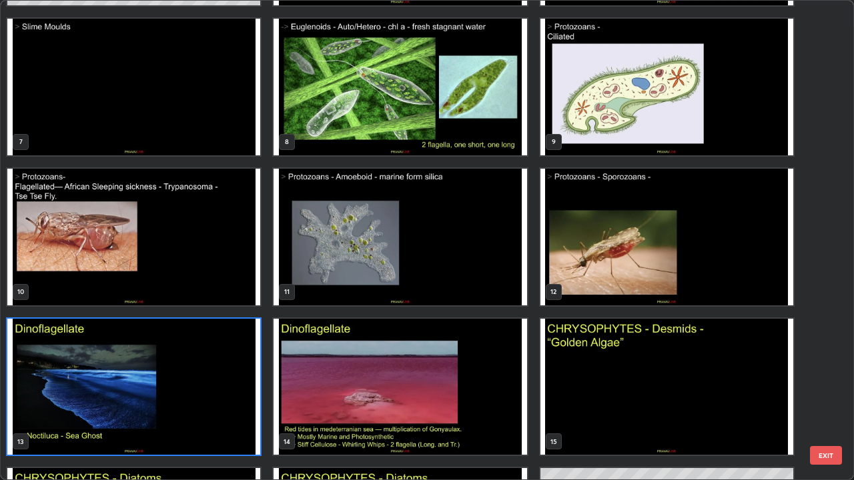
click at [242, 390] on img "grid" at bounding box center [133, 387] width 253 height 137
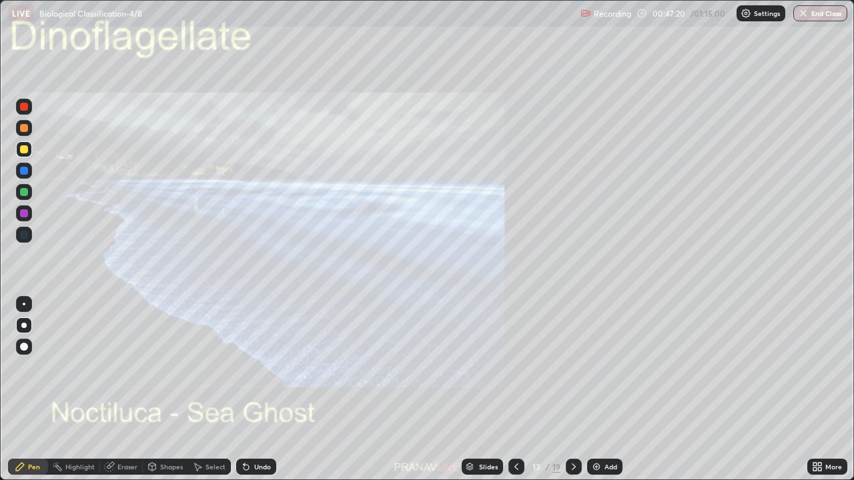
click at [243, 390] on img "grid" at bounding box center [133, 387] width 253 height 137
click at [809, 390] on div "More" at bounding box center [827, 467] width 40 height 16
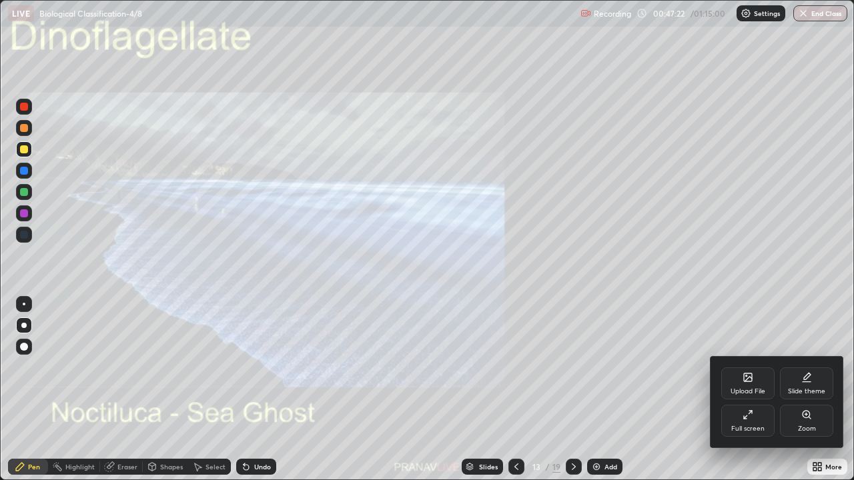
click at [821, 390] on div "Zoom" at bounding box center [806, 421] width 53 height 32
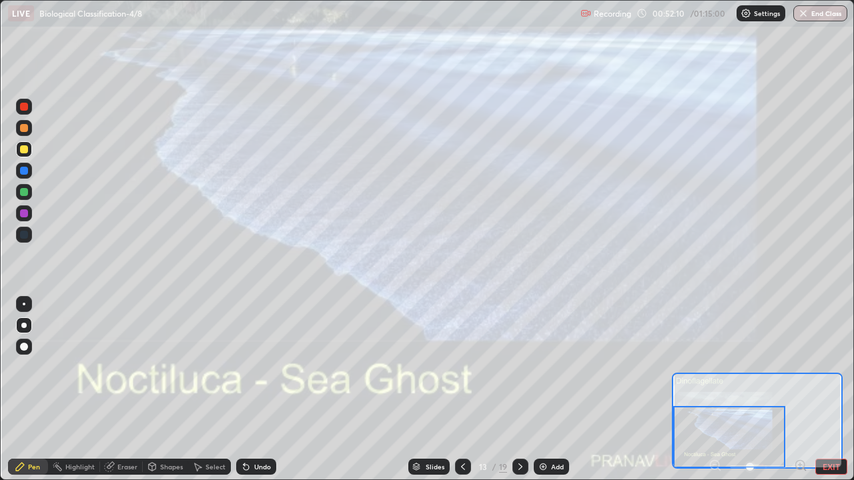
click at [442, 390] on div "Slides" at bounding box center [435, 467] width 19 height 7
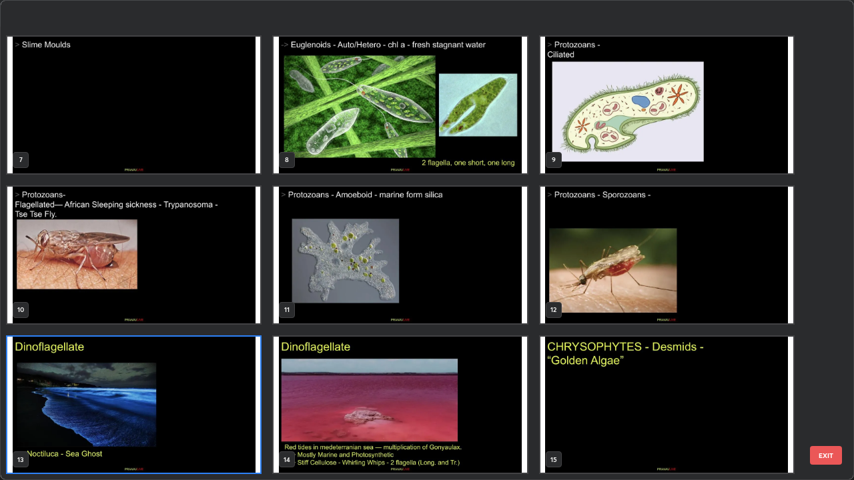
scroll to position [376, 0]
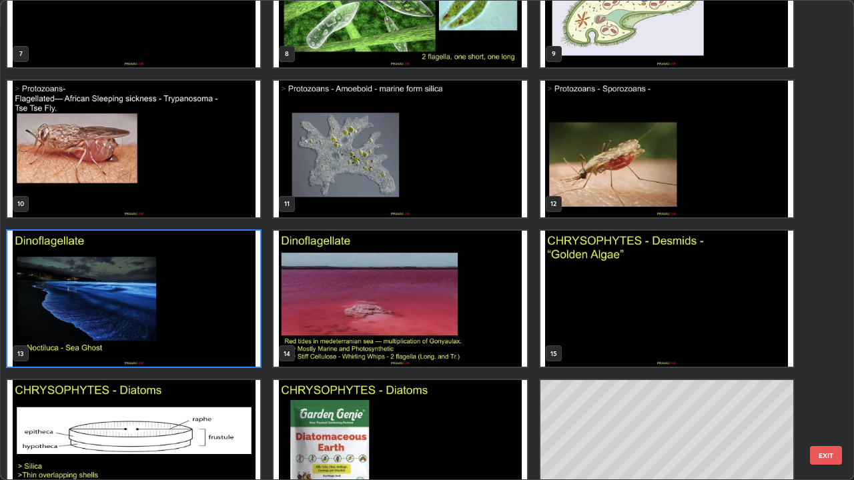
click at [480, 326] on img "grid" at bounding box center [400, 299] width 253 height 137
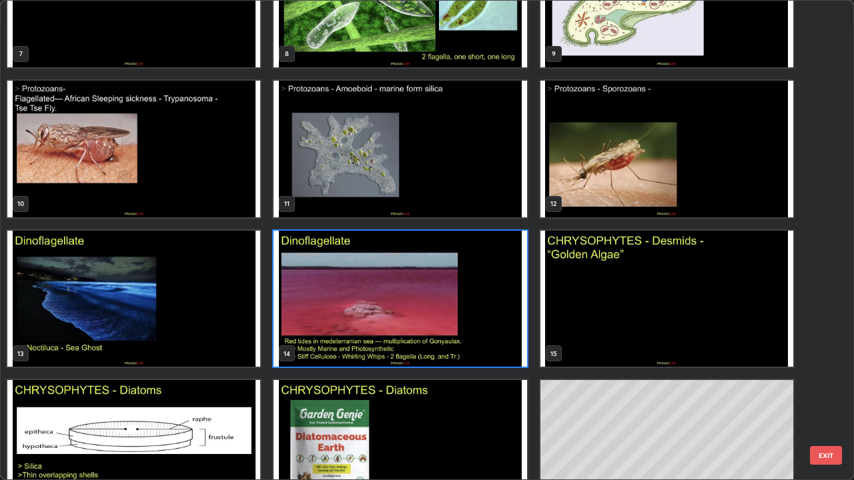
click at [480, 326] on img "grid" at bounding box center [400, 299] width 253 height 137
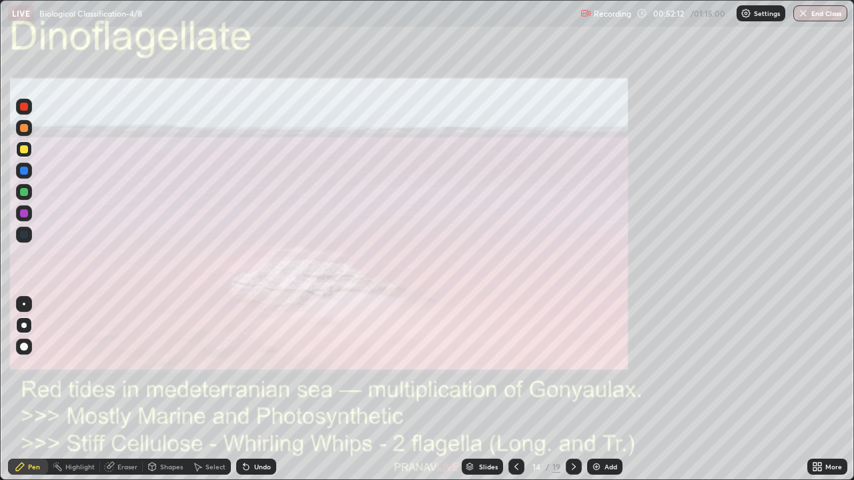
click at [478, 330] on img "grid" at bounding box center [400, 299] width 253 height 137
click at [815, 390] on icon at bounding box center [814, 469] width 3 height 3
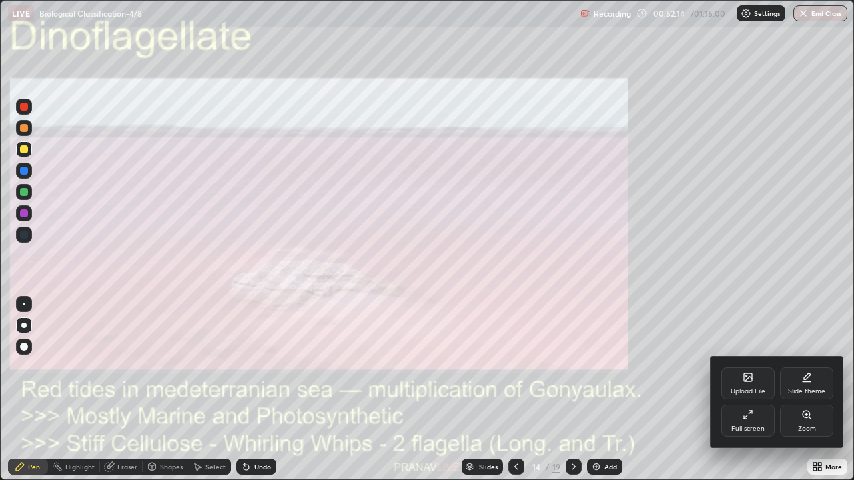
click at [811, 390] on div "Zoom" at bounding box center [806, 421] width 53 height 32
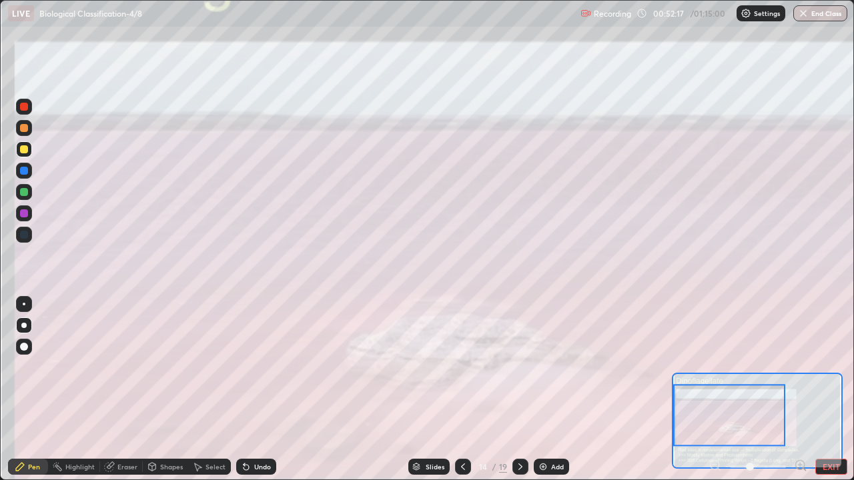
click at [721, 390] on div at bounding box center [758, 467] width 99 height 16
click at [713, 390] on div at bounding box center [758, 467] width 99 height 16
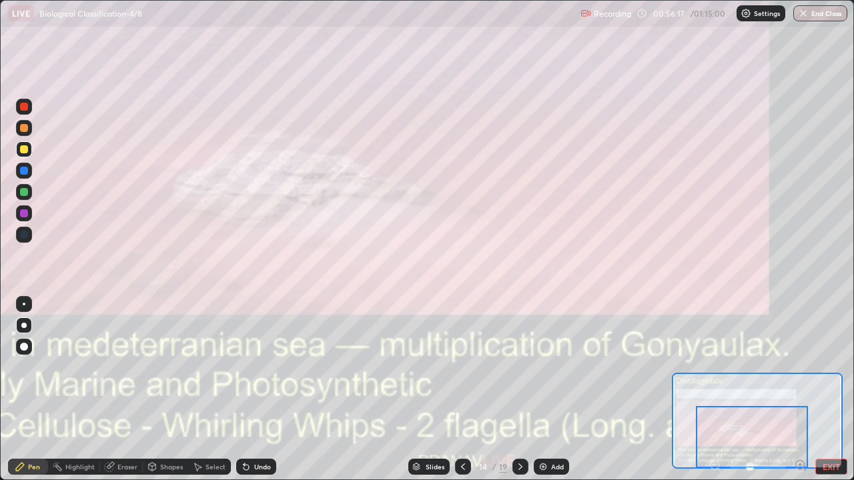
click at [548, 390] on div "Add" at bounding box center [551, 467] width 35 height 16
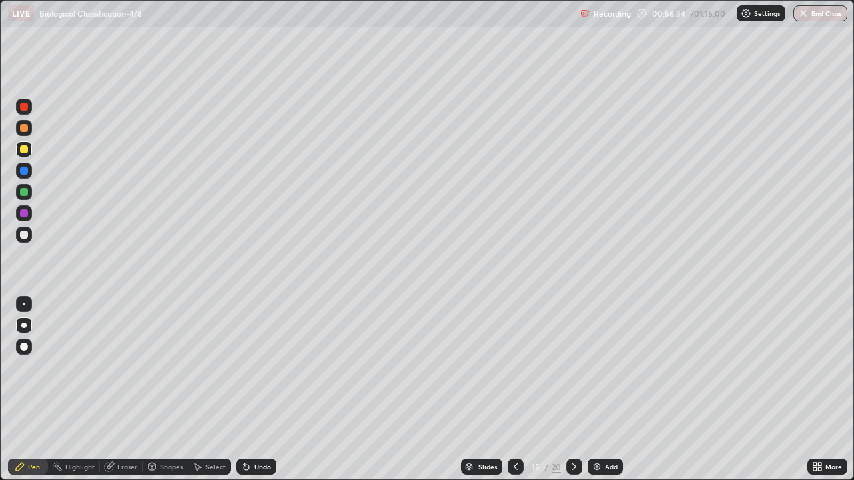
click at [26, 195] on div at bounding box center [24, 192] width 8 height 8
click at [18, 234] on div at bounding box center [24, 235] width 16 height 16
click at [22, 169] on div at bounding box center [24, 171] width 8 height 8
click at [175, 390] on div "Shapes" at bounding box center [171, 467] width 23 height 7
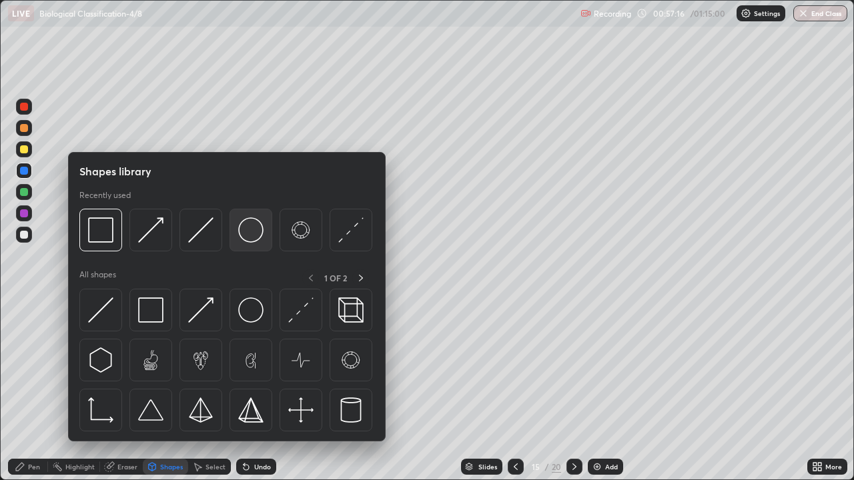
click at [237, 236] on div at bounding box center [251, 230] width 43 height 43
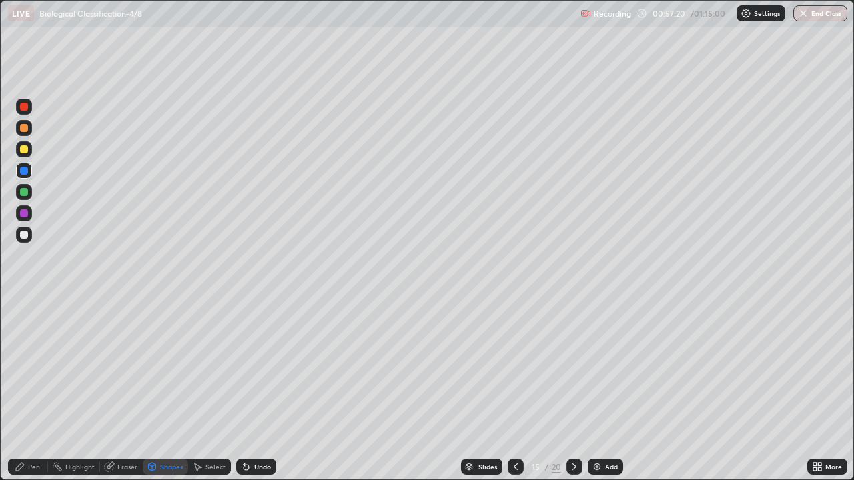
click at [30, 390] on div "Pen" at bounding box center [28, 467] width 40 height 16
click at [171, 390] on div "Shapes" at bounding box center [165, 467] width 45 height 16
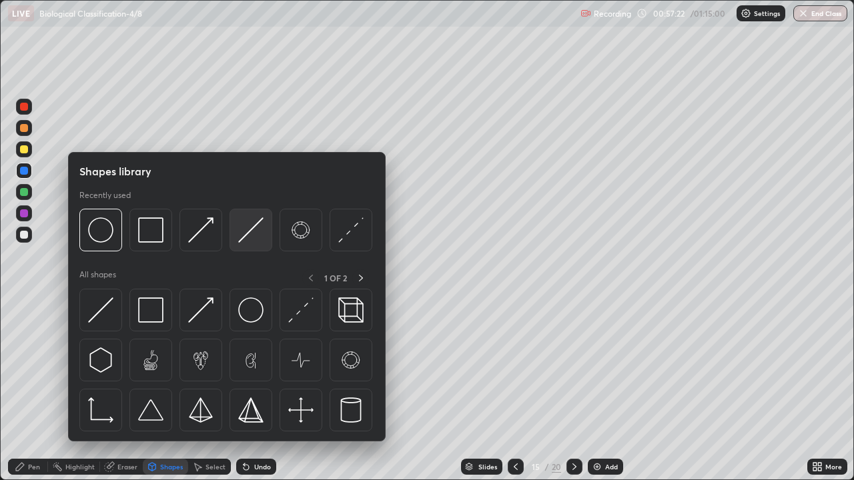
click at [246, 235] on img at bounding box center [250, 230] width 25 height 25
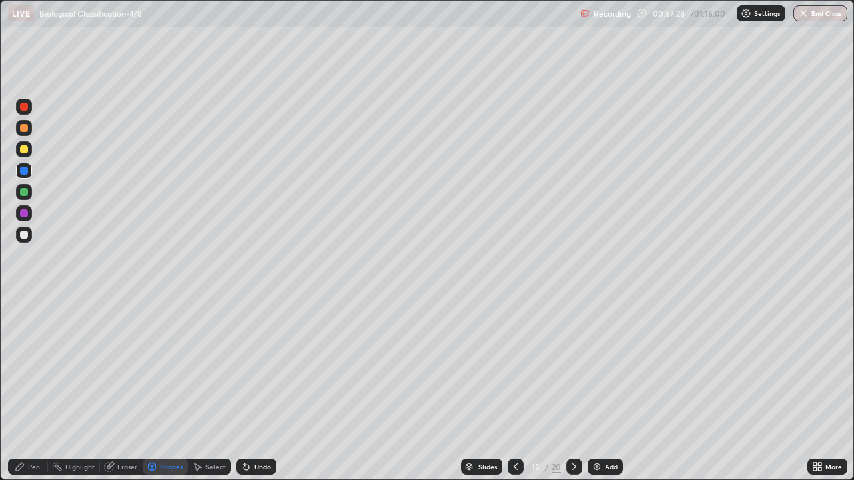
click at [25, 390] on div "Pen" at bounding box center [28, 467] width 40 height 16
click at [26, 238] on div at bounding box center [24, 235] width 8 height 8
click at [22, 240] on div at bounding box center [24, 235] width 16 height 16
click at [18, 197] on div at bounding box center [24, 192] width 16 height 16
click at [23, 235] on div at bounding box center [24, 235] width 8 height 8
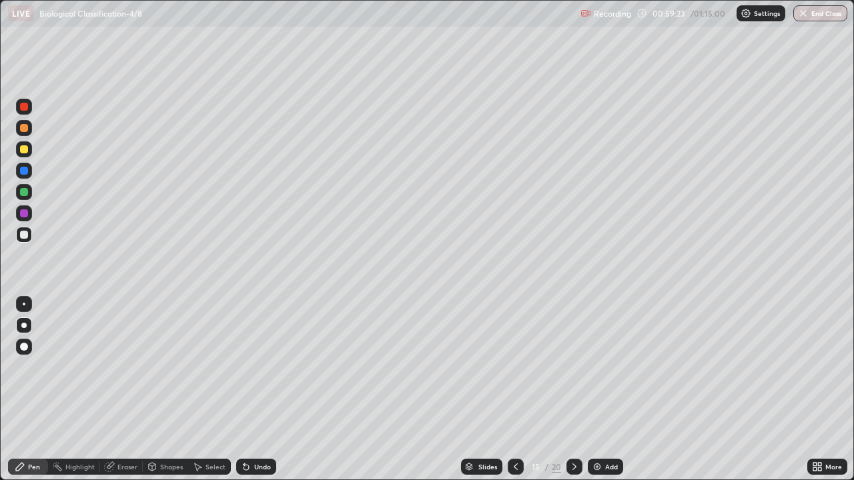
click at [24, 304] on div at bounding box center [24, 304] width 3 height 3
click at [807, 17] on img "button" at bounding box center [803, 13] width 11 height 11
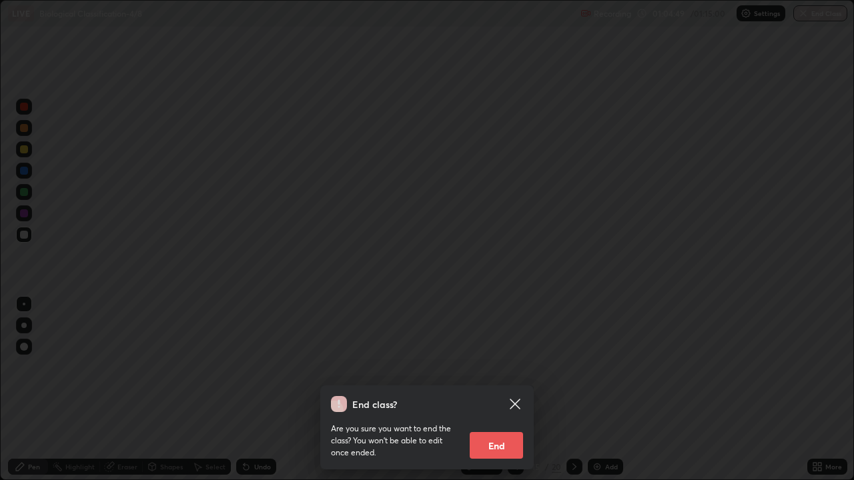
click at [490, 390] on button "End" at bounding box center [496, 445] width 53 height 27
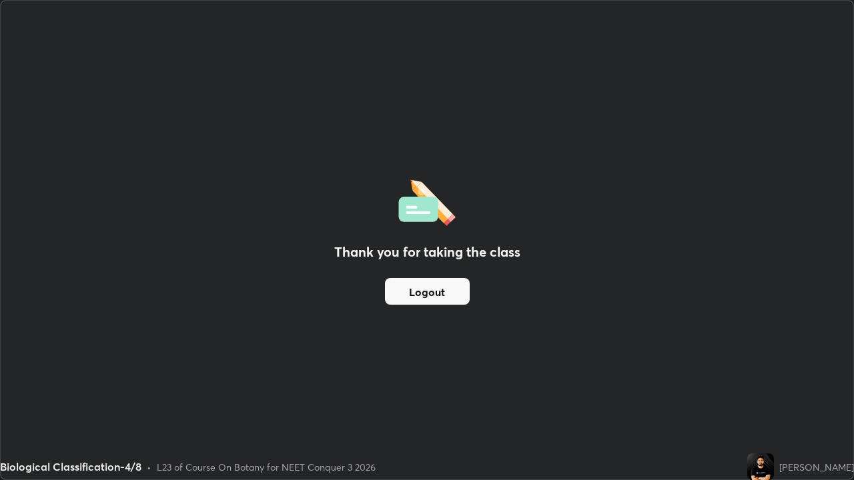
click at [414, 295] on button "Logout" at bounding box center [427, 291] width 85 height 27
click at [408, 290] on button "Logout" at bounding box center [427, 291] width 85 height 27
